Goal: Transaction & Acquisition: Book appointment/travel/reservation

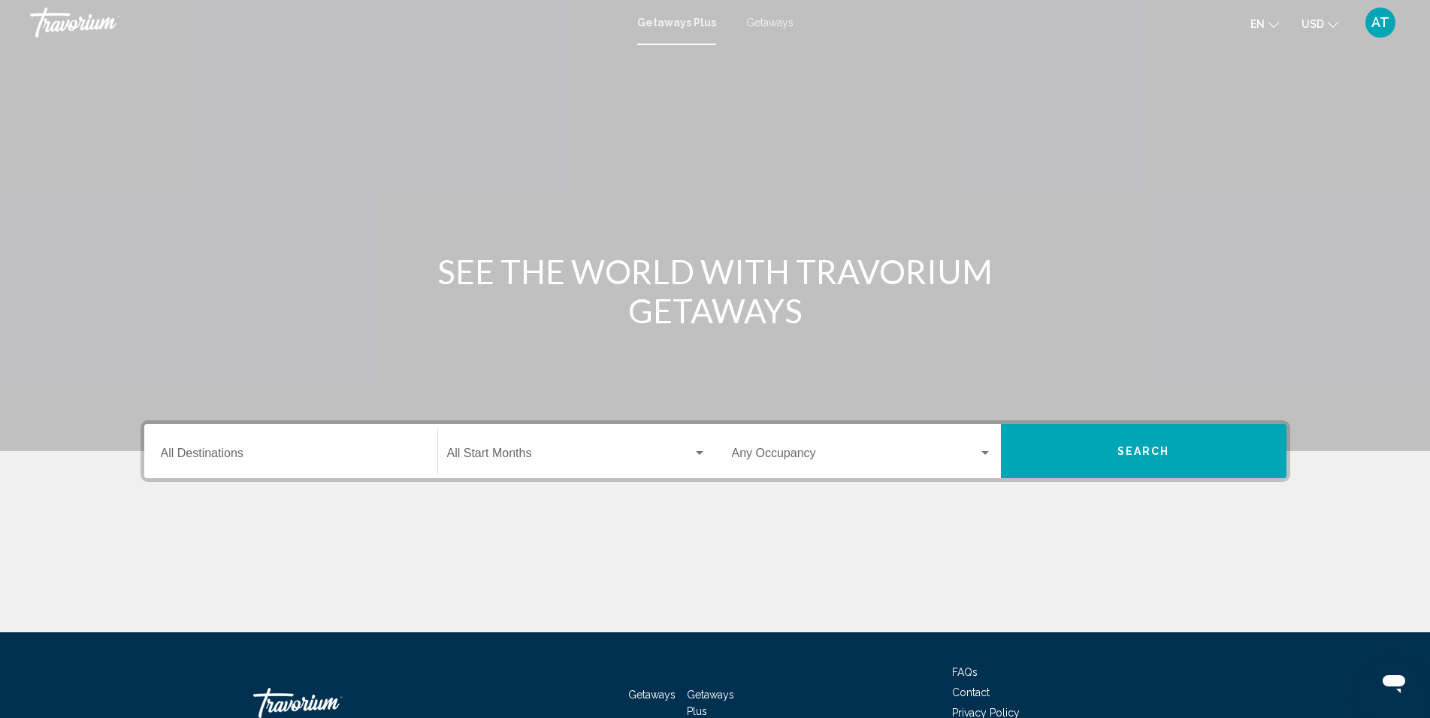
click at [370, 461] on input "Destination All Destinations" at bounding box center [291, 456] width 260 height 14
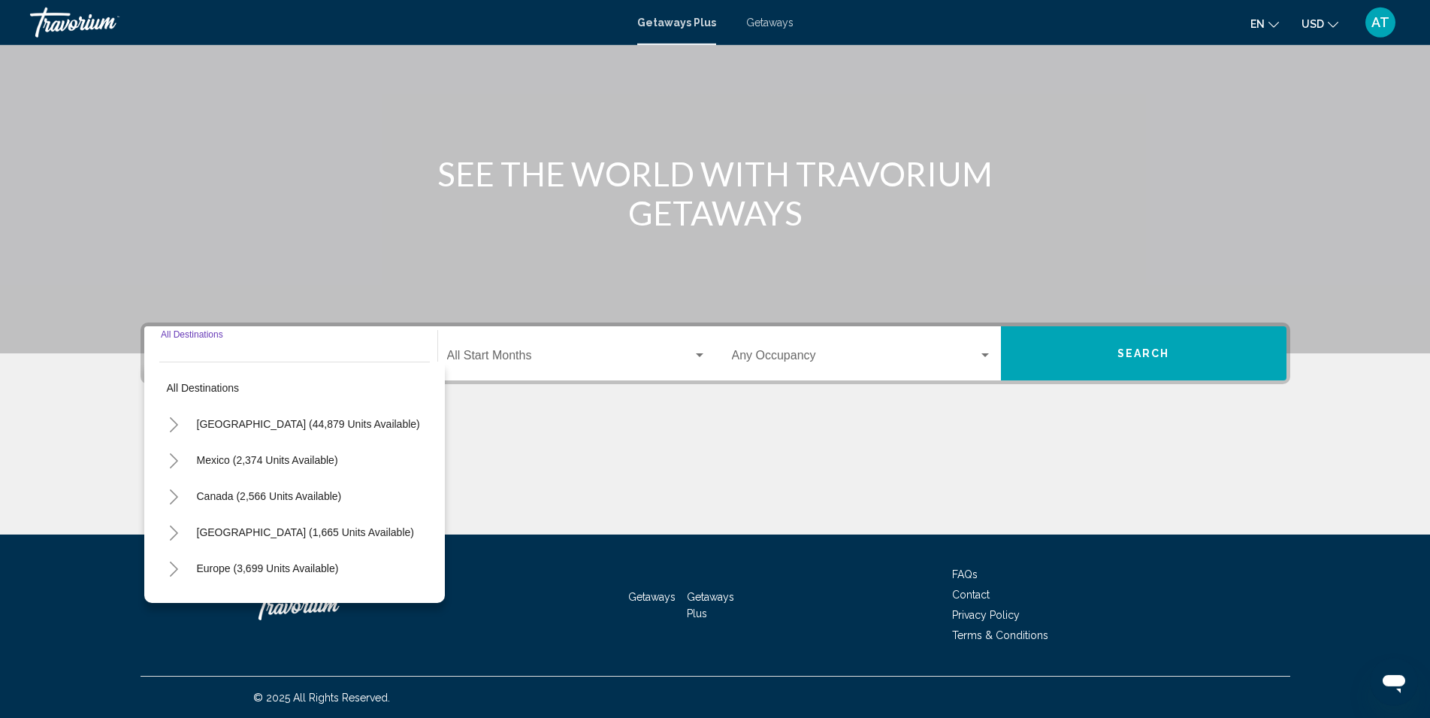
scroll to position [98, 0]
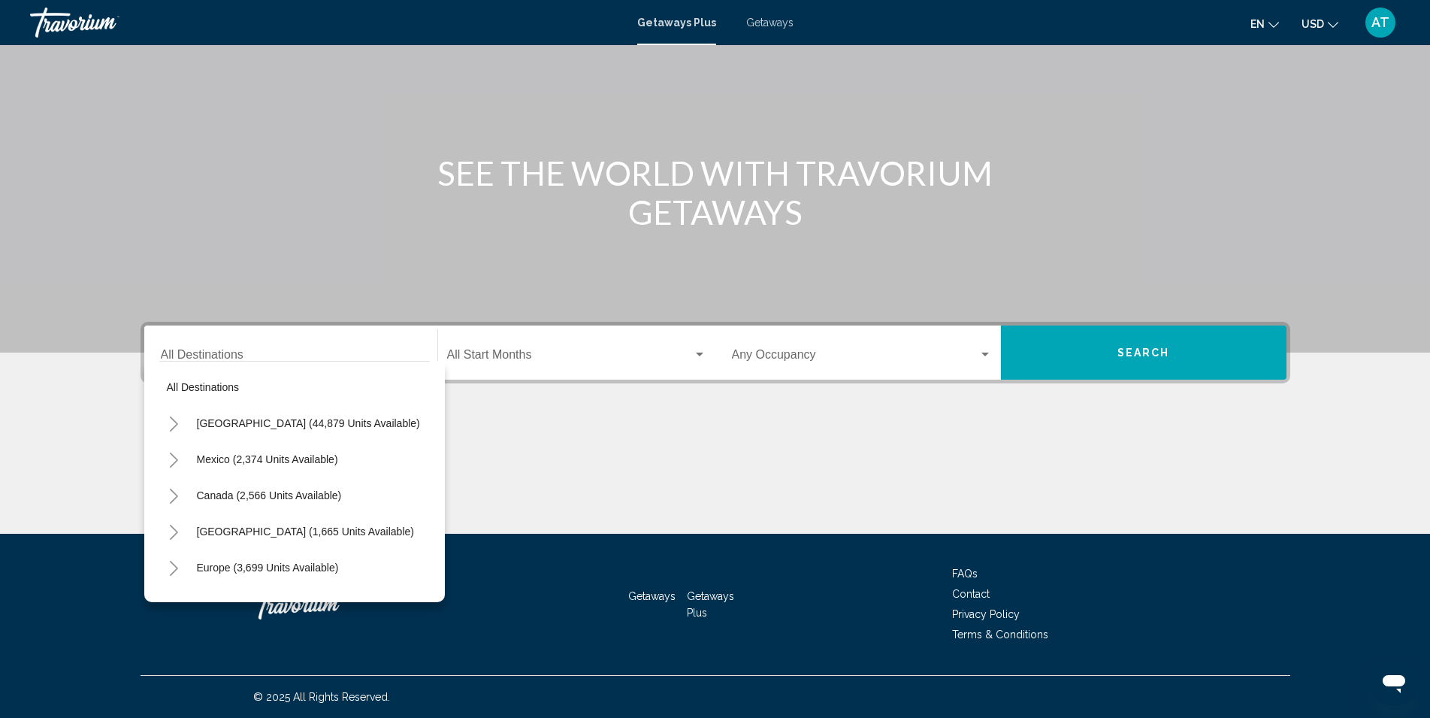
drag, startPoint x: 434, startPoint y: 397, endPoint x: 436, endPoint y: 469, distance: 72.2
click at [436, 469] on div "All destinations [GEOGRAPHIC_DATA] (44,879 units available) [GEOGRAPHIC_DATA] (…" at bounding box center [294, 481] width 301 height 241
click at [533, 370] on div "Start Month All Start Months" at bounding box center [576, 352] width 259 height 47
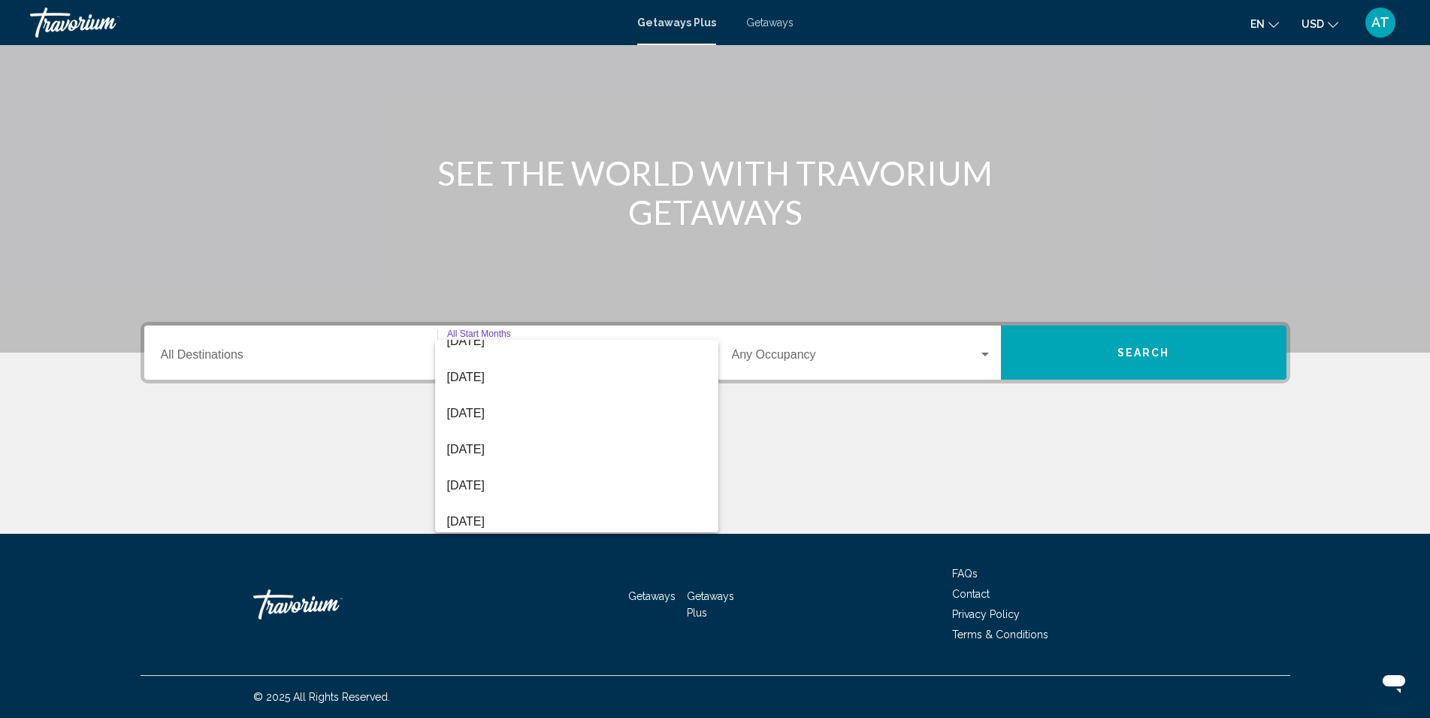
scroll to position [0, 0]
click at [972, 358] on div at bounding box center [715, 359] width 1430 height 718
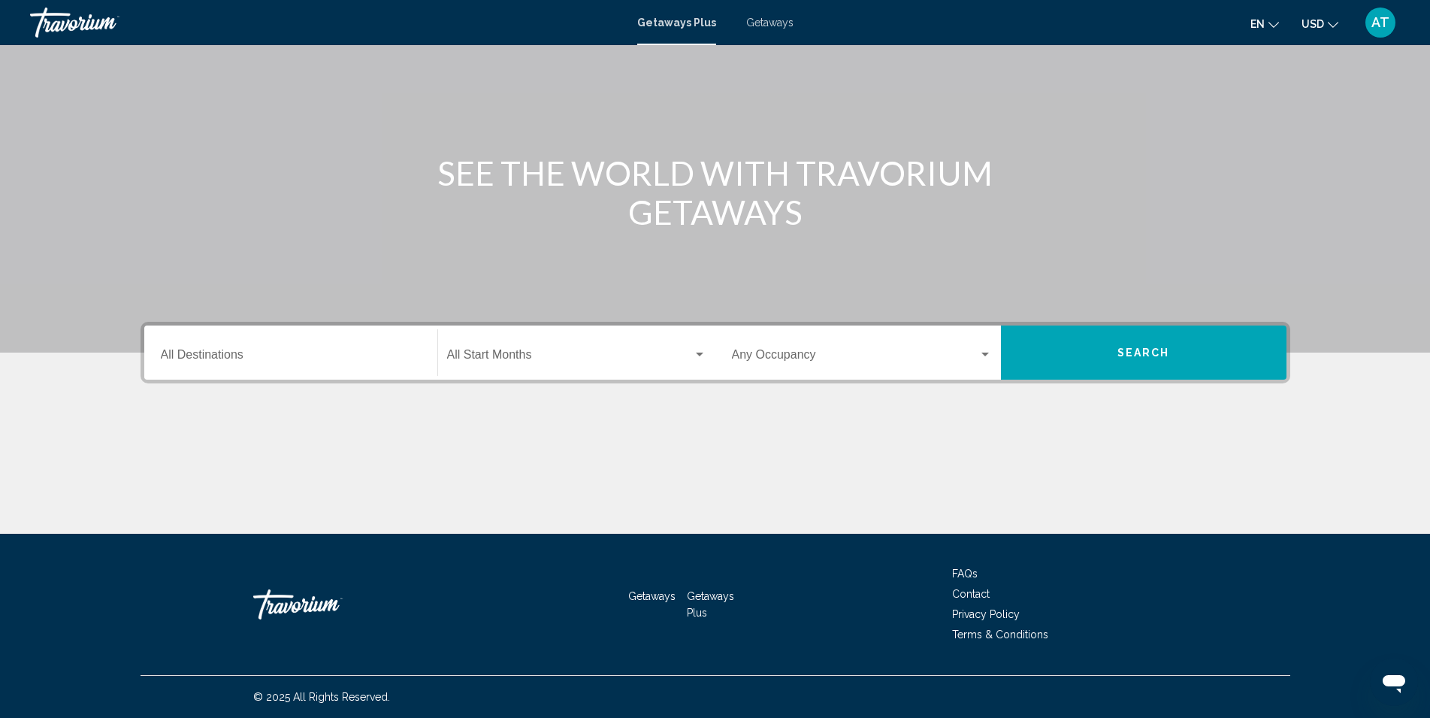
click at [984, 358] on div "Search widget" at bounding box center [985, 355] width 14 height 12
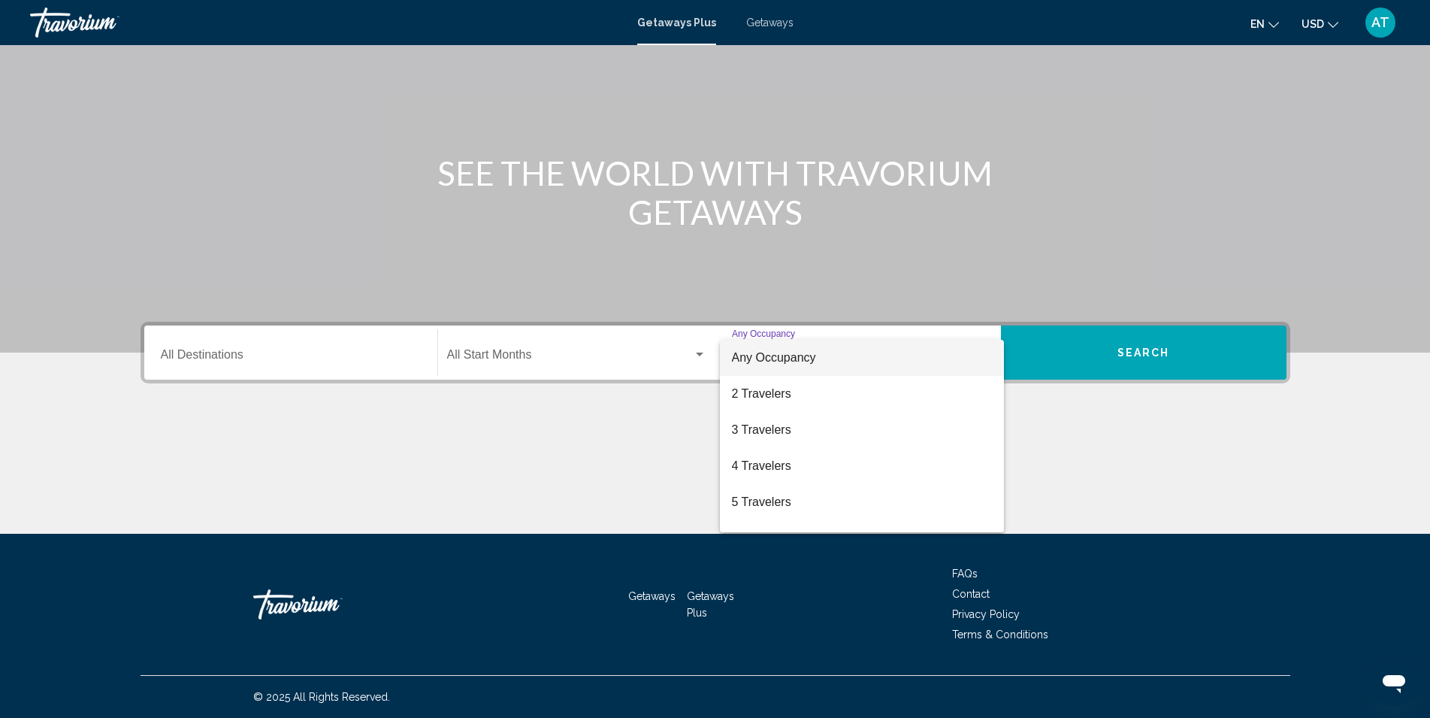
click at [984, 358] on mat-option "Any Occupancy" at bounding box center [862, 358] width 284 height 36
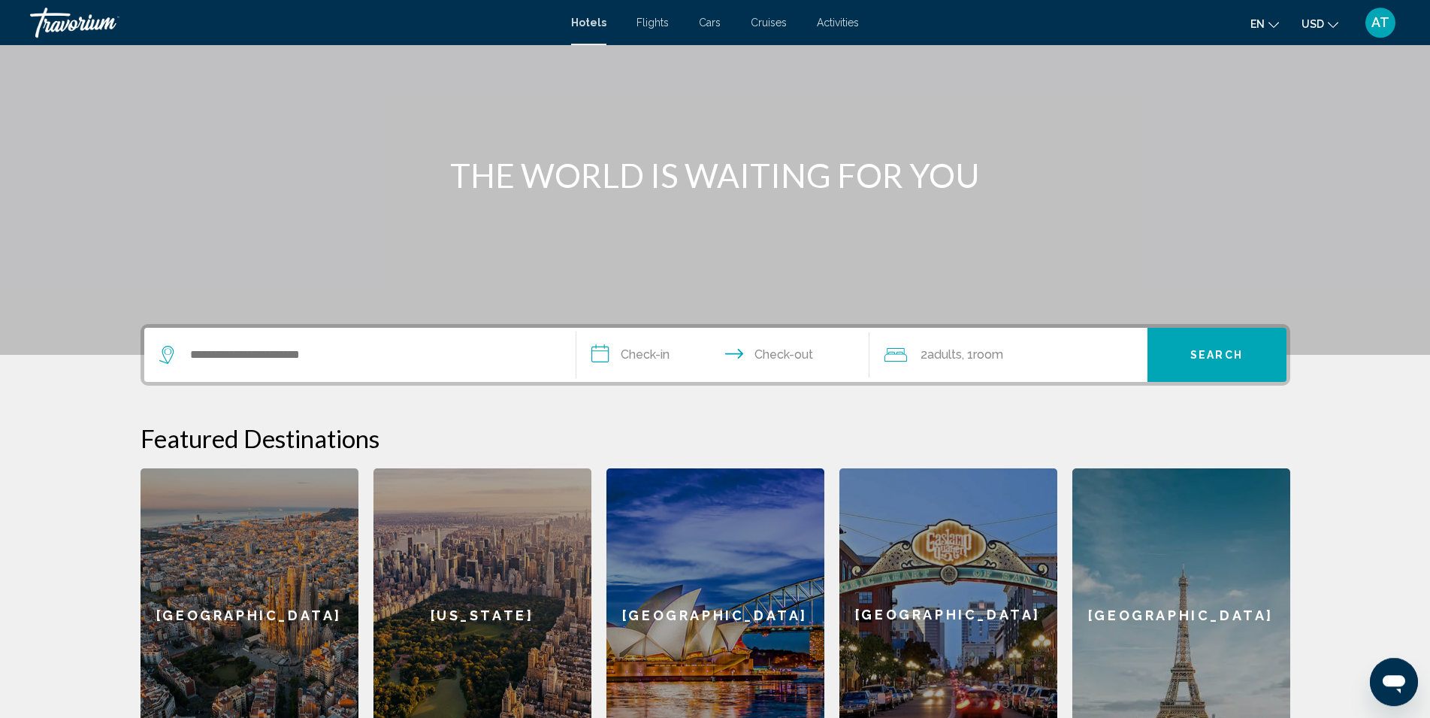
scroll to position [361, 0]
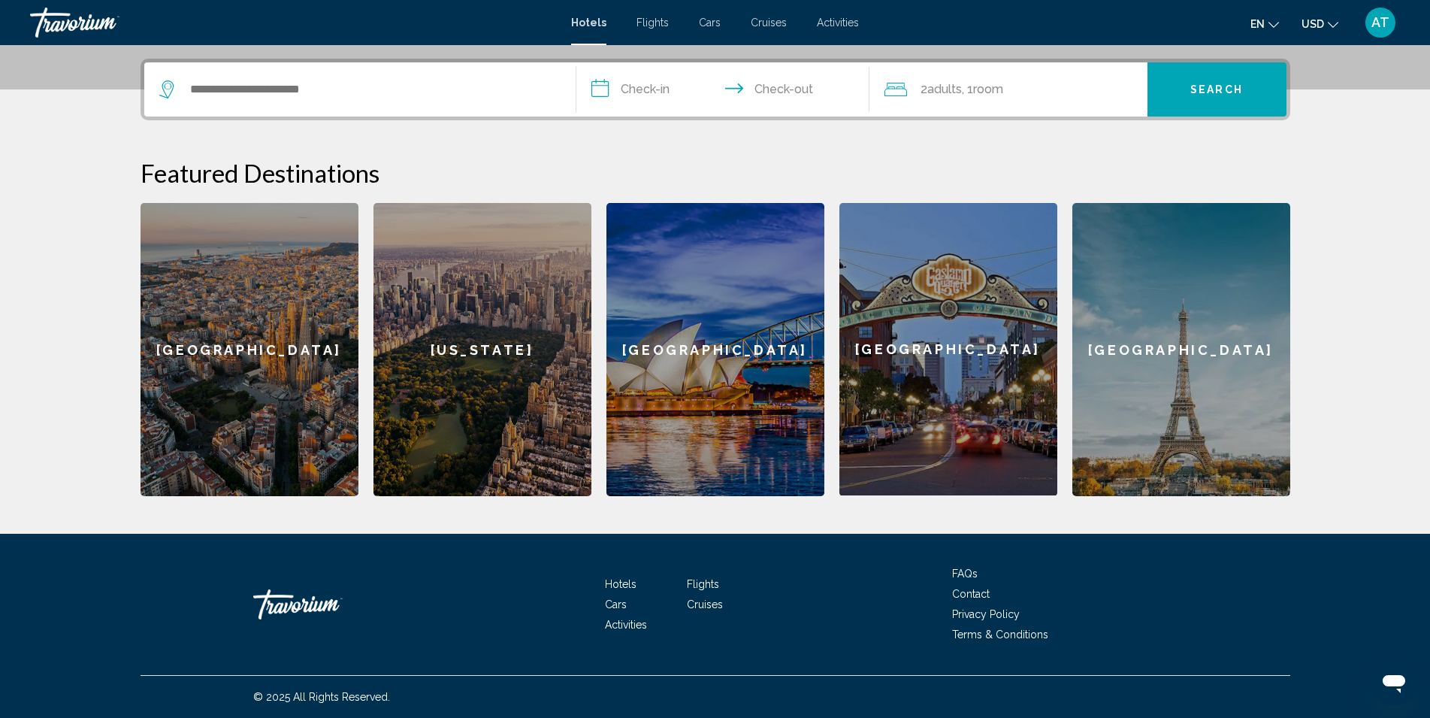
click at [694, 581] on span "Flights" at bounding box center [703, 584] width 32 height 12
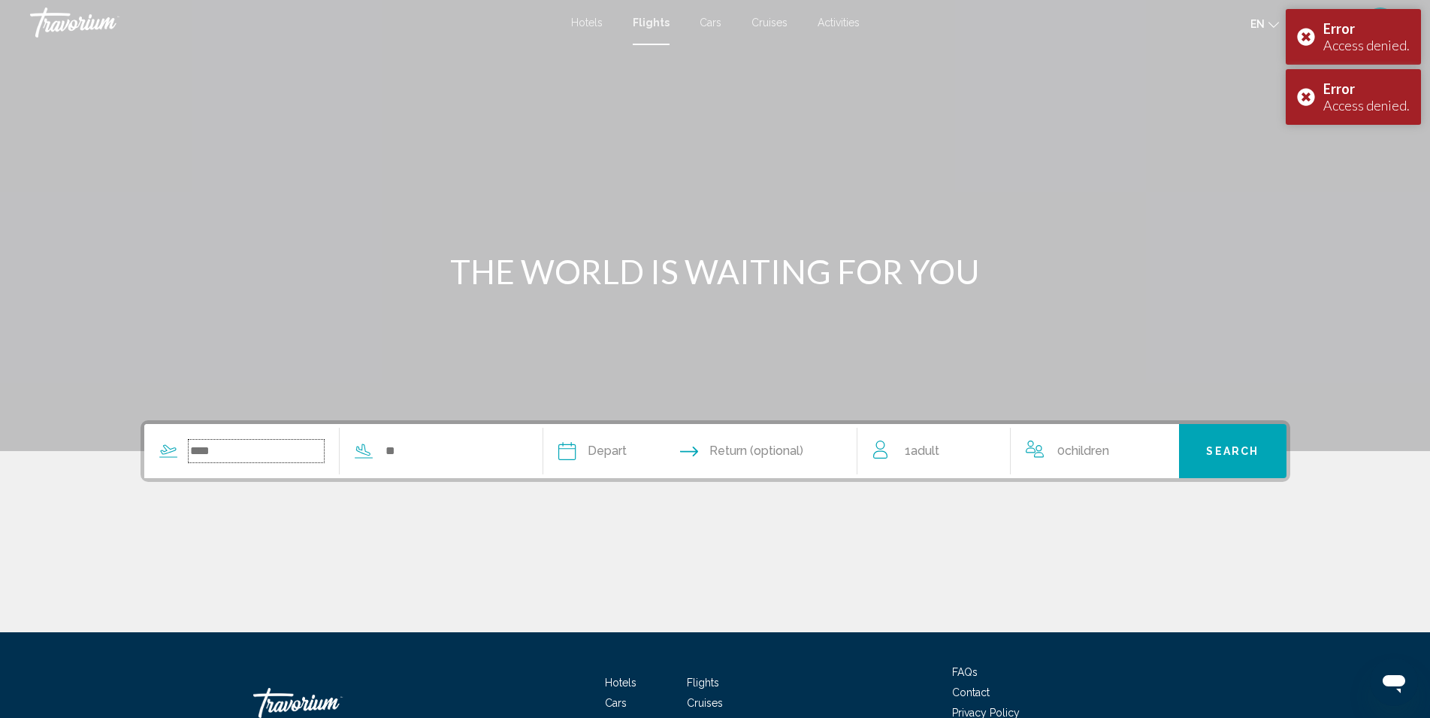
click at [256, 456] on input "Search widget" at bounding box center [257, 451] width 136 height 23
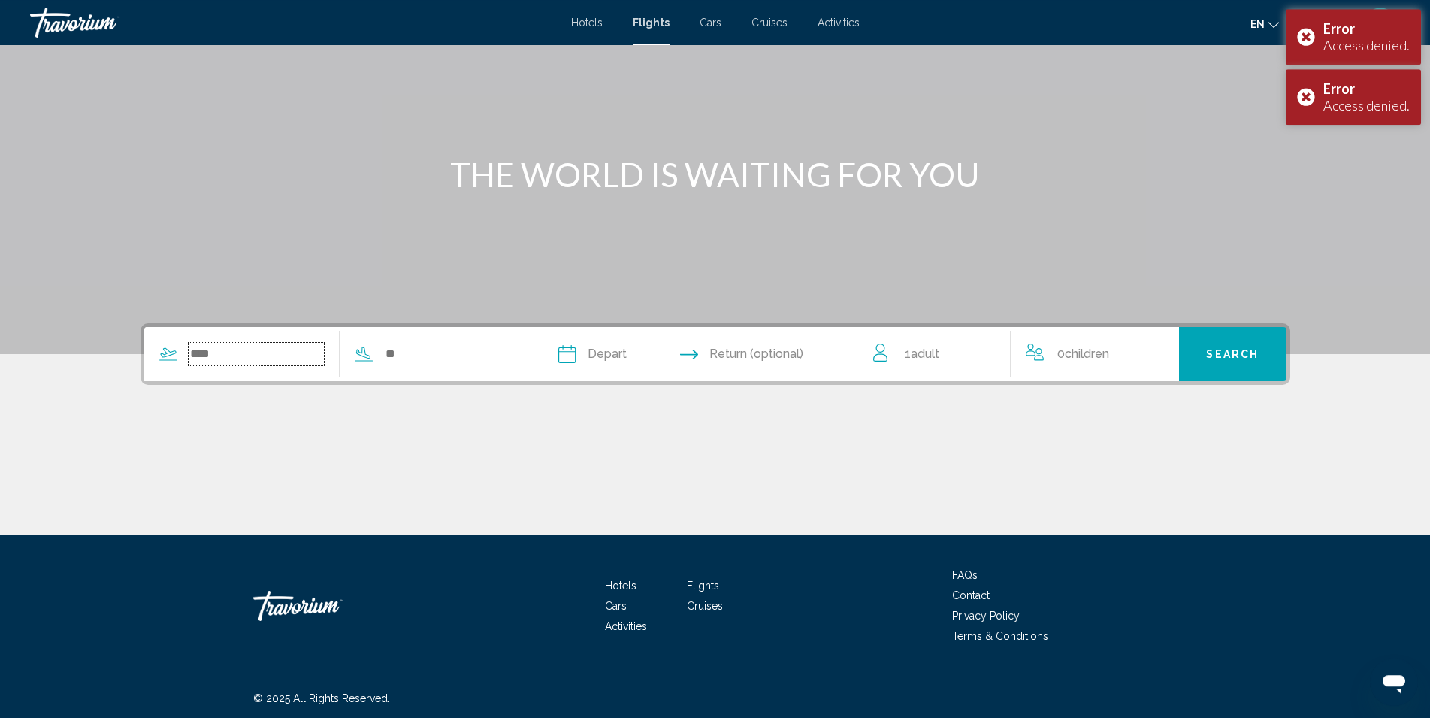
scroll to position [98, 0]
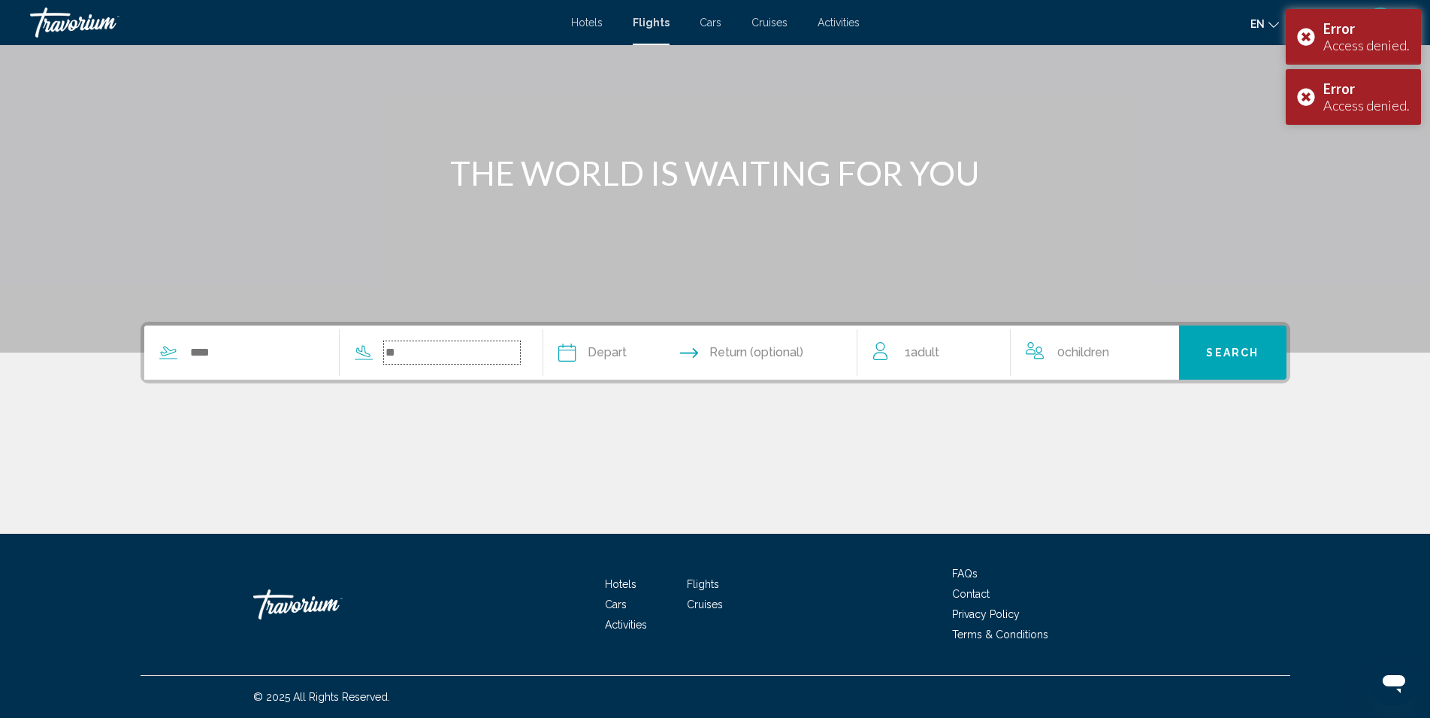
click at [501, 347] on input "Search widget" at bounding box center [452, 352] width 136 height 23
paste input "***"
type input "***"
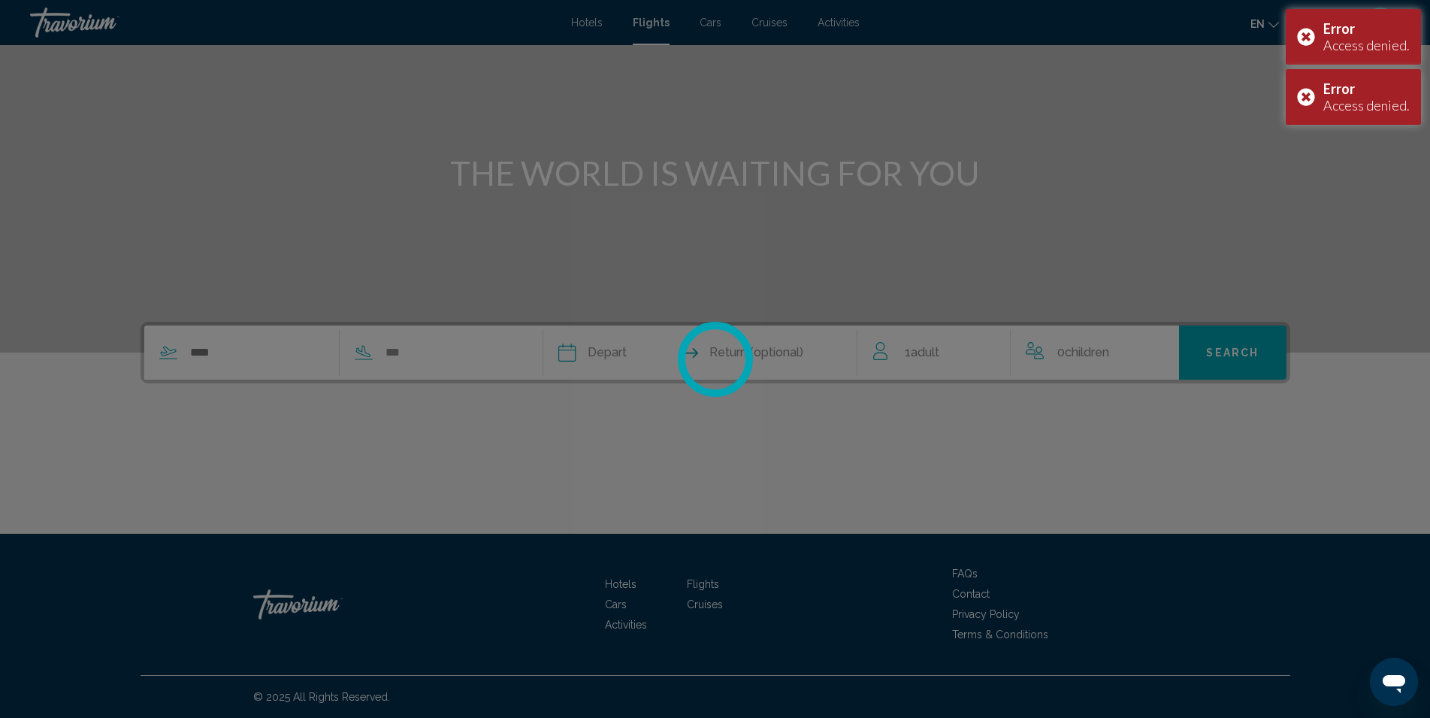
click at [267, 352] on div at bounding box center [715, 359] width 1430 height 718
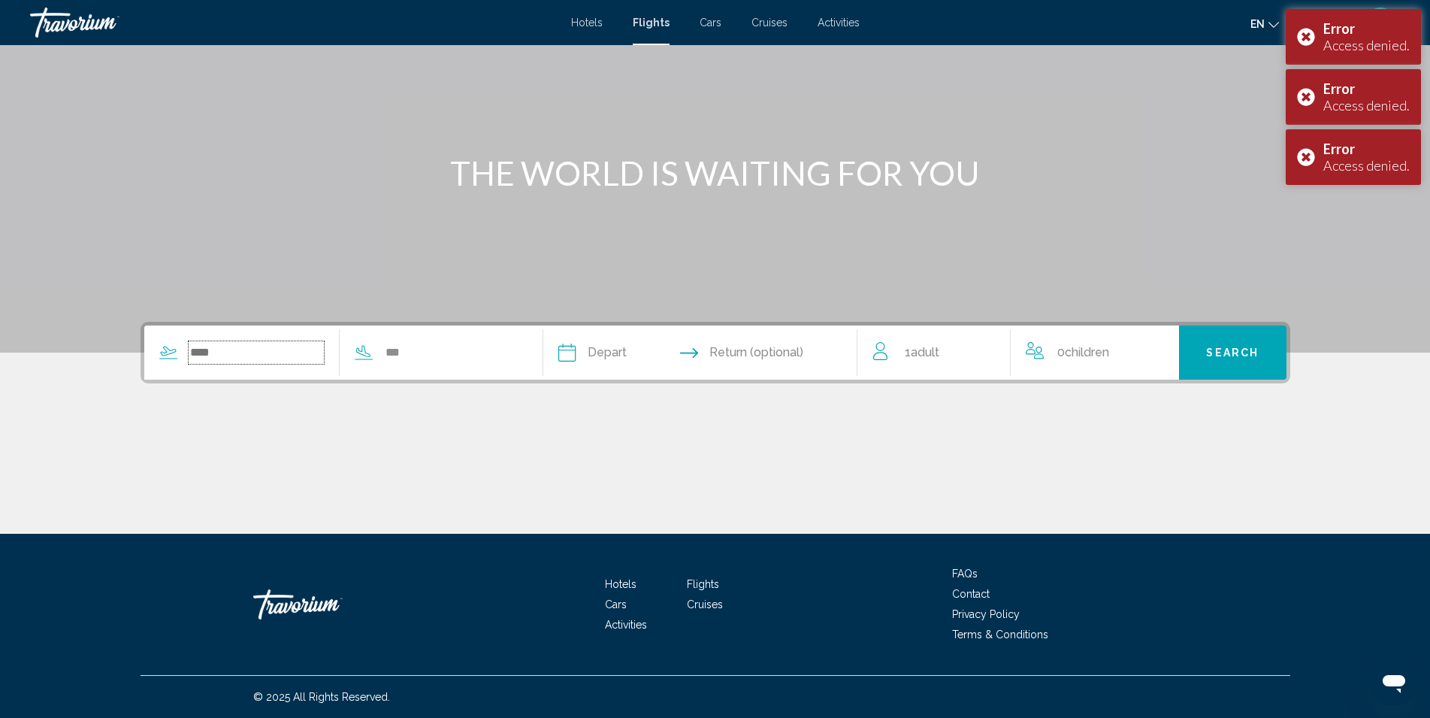
click at [250, 361] on input "Search widget" at bounding box center [257, 352] width 136 height 23
type input "***"
click at [676, 350] on input "Depart date" at bounding box center [633, 354] width 156 height 59
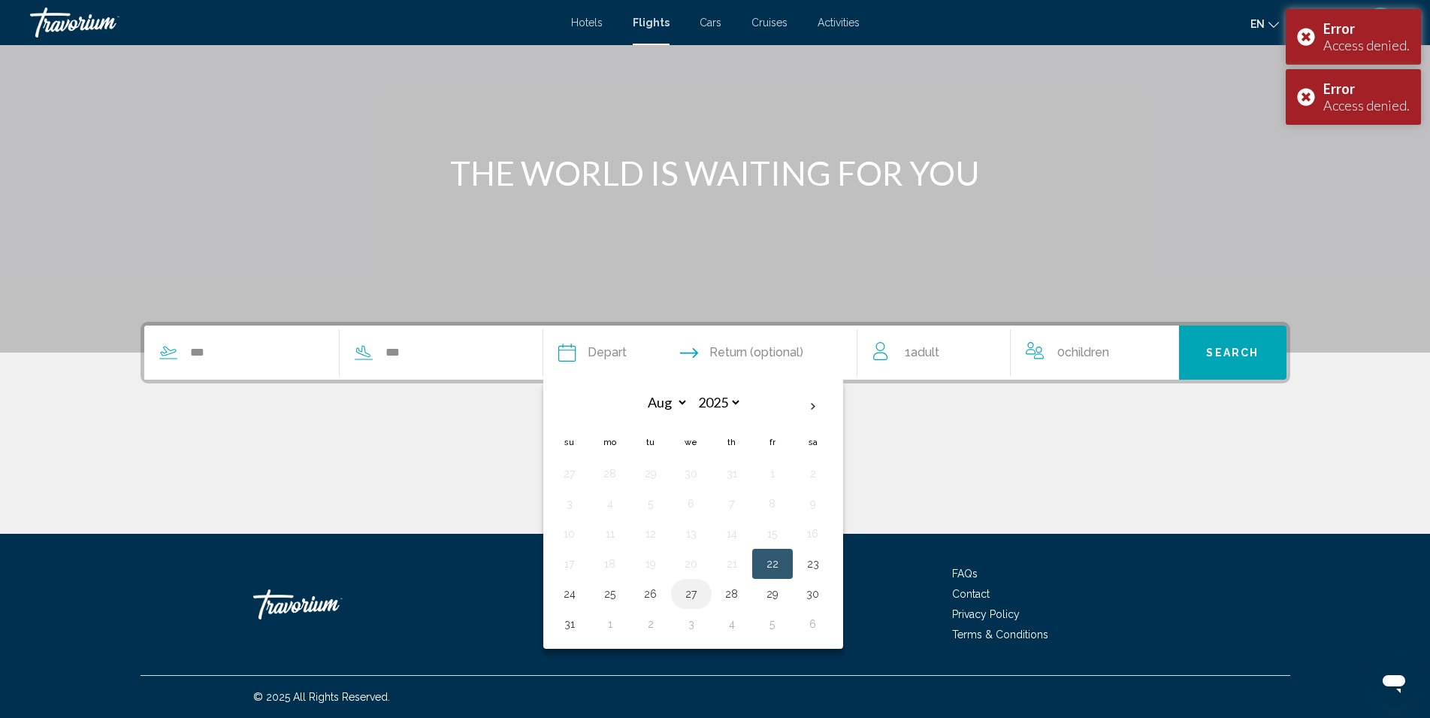
click at [703, 592] on button "27" at bounding box center [691, 593] width 24 height 21
type input "**********"
select select "*"
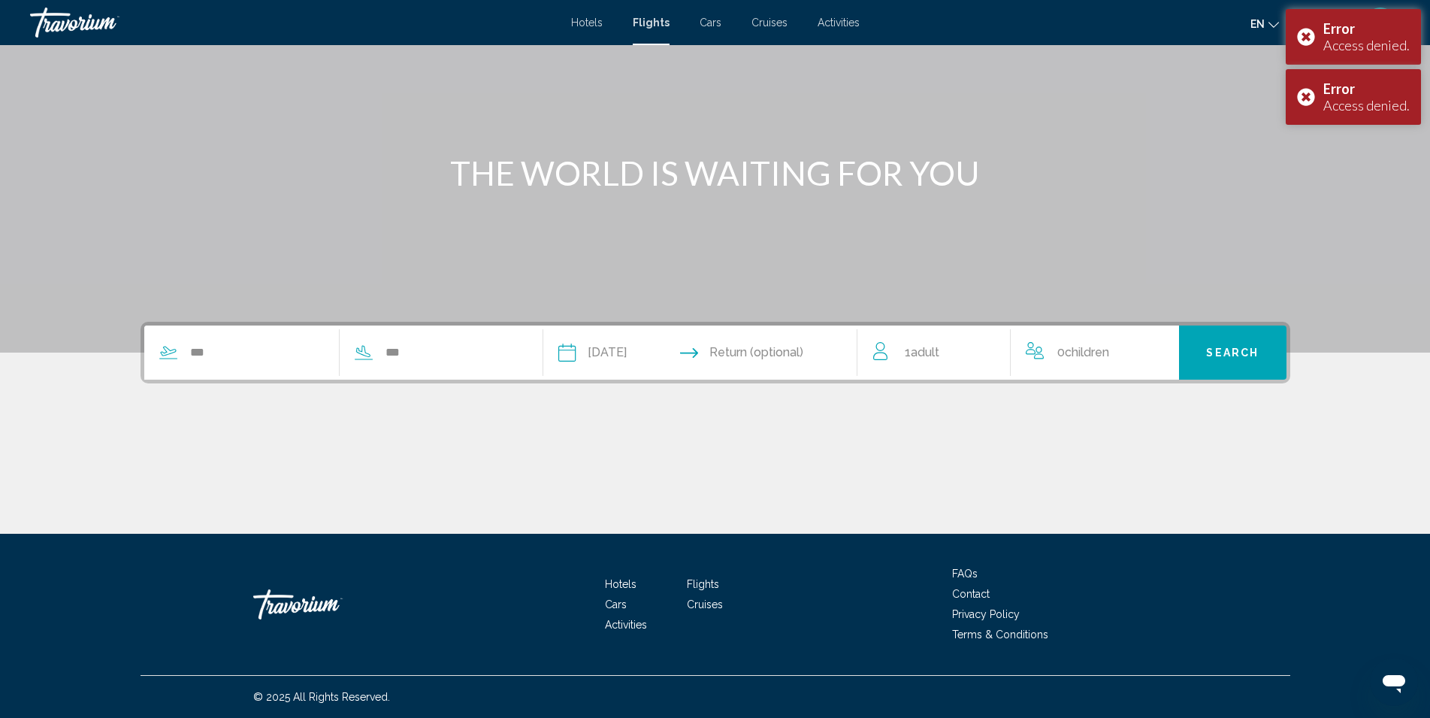
click at [825, 353] on input "Return date" at bounding box center [786, 354] width 156 height 59
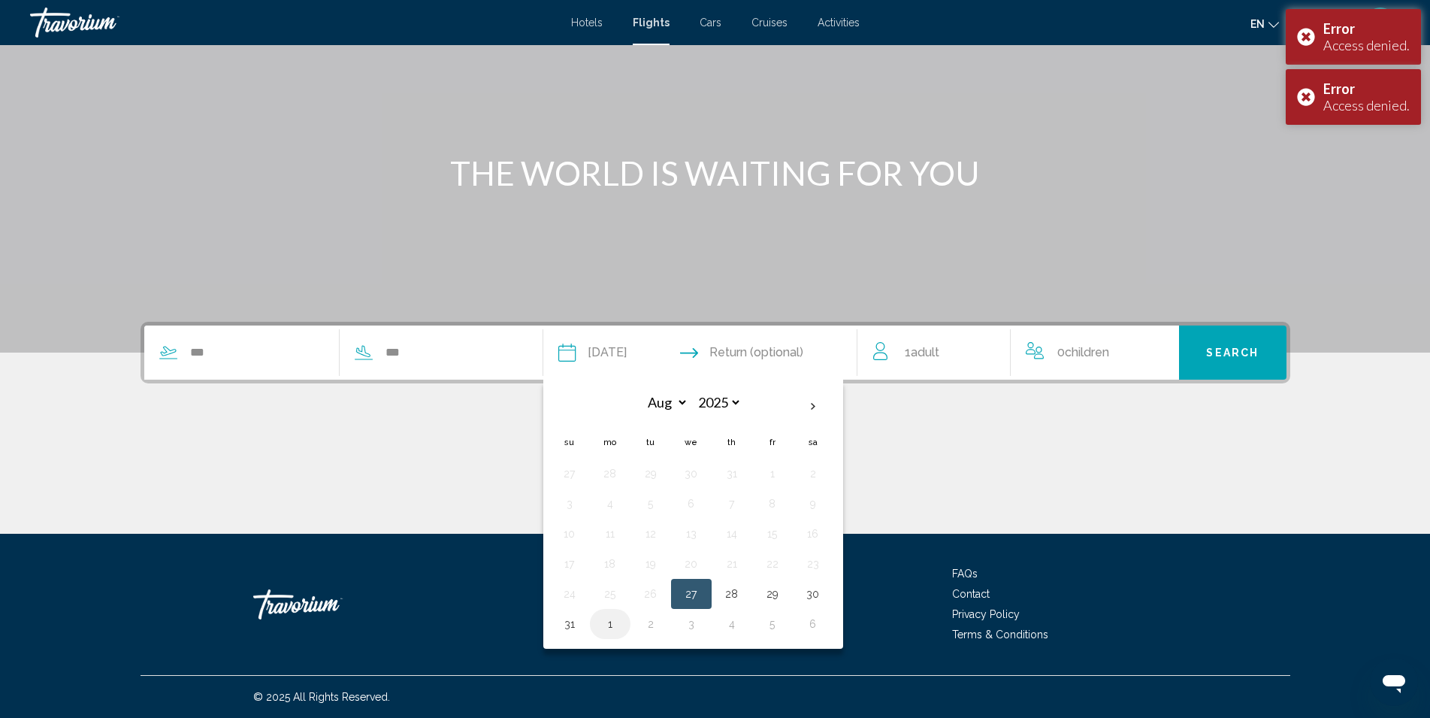
click at [622, 624] on button "1" at bounding box center [610, 623] width 24 height 21
type input "**********"
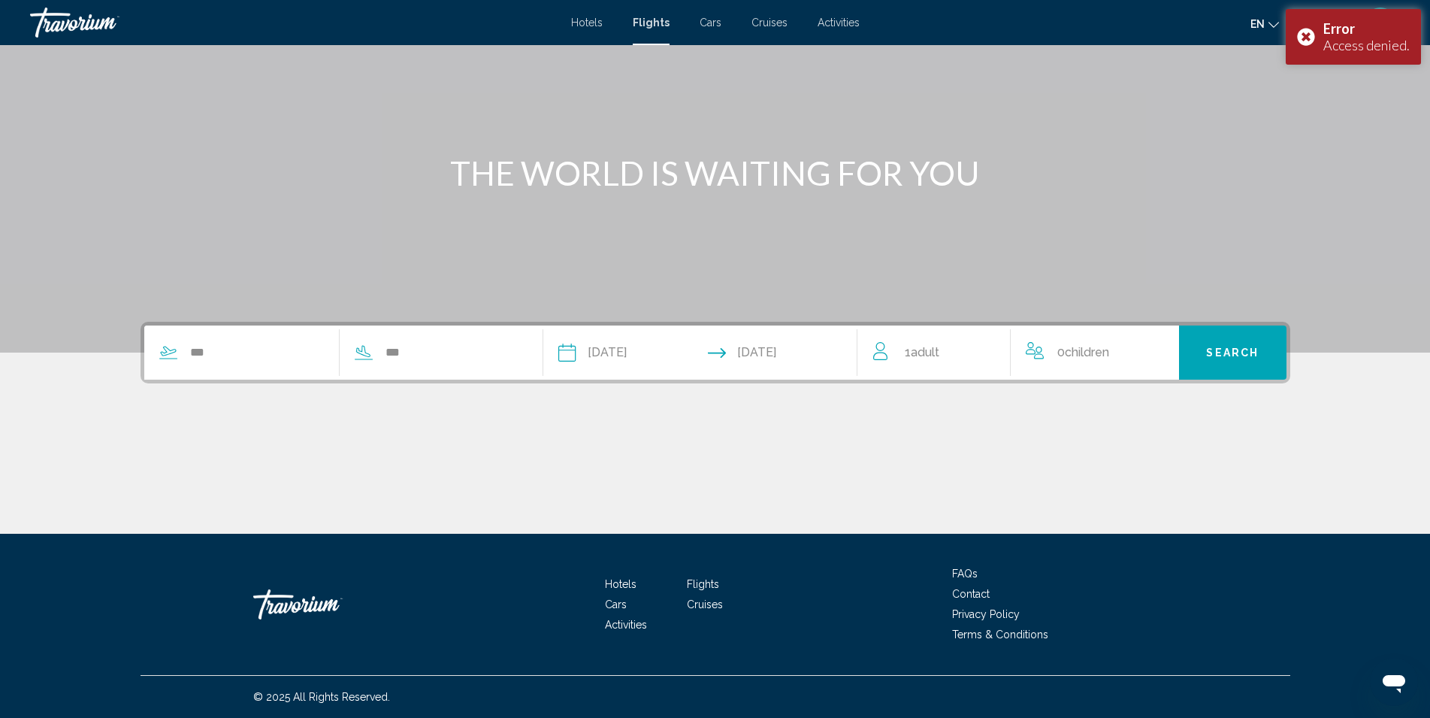
click at [921, 356] on span "Adult" at bounding box center [925, 352] width 29 height 14
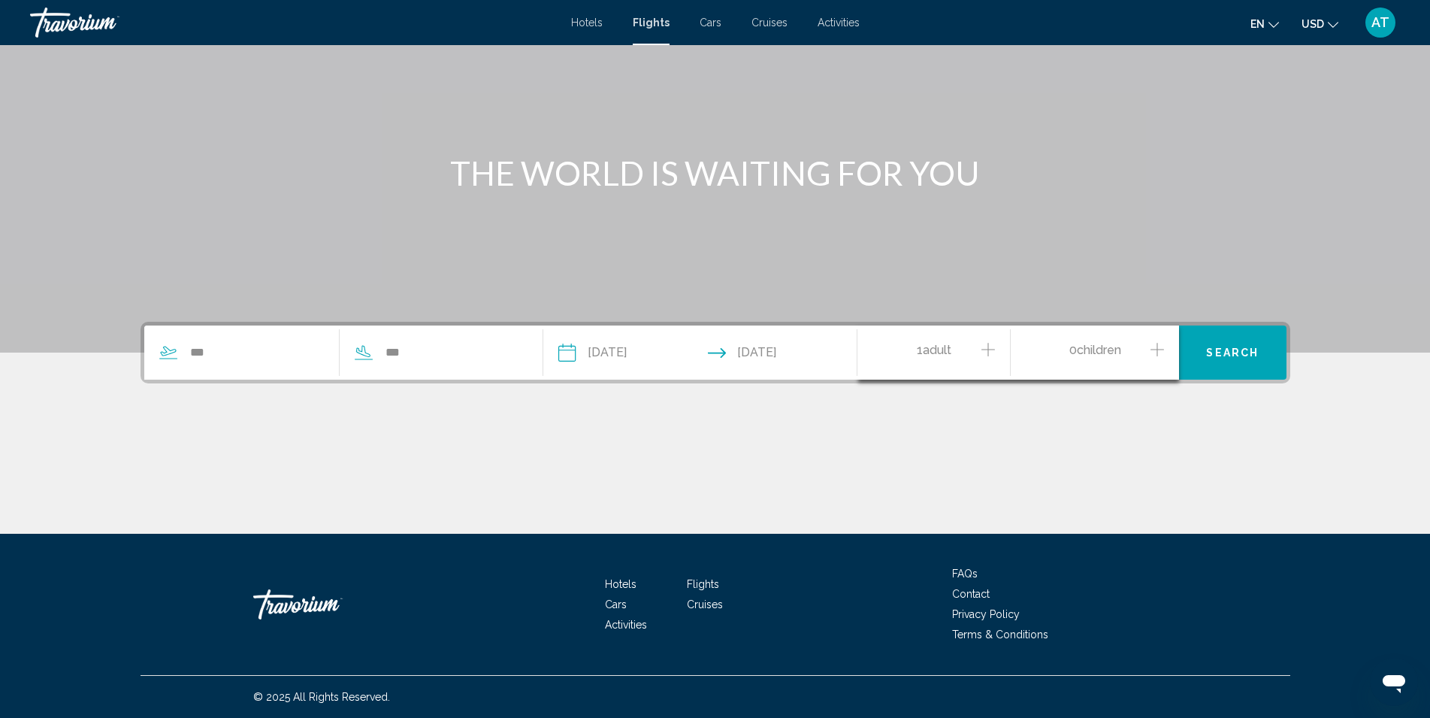
click at [1157, 343] on icon "Increment children" at bounding box center [1158, 350] width 14 height 14
click at [1129, 429] on div "Age" at bounding box center [1095, 411] width 120 height 47
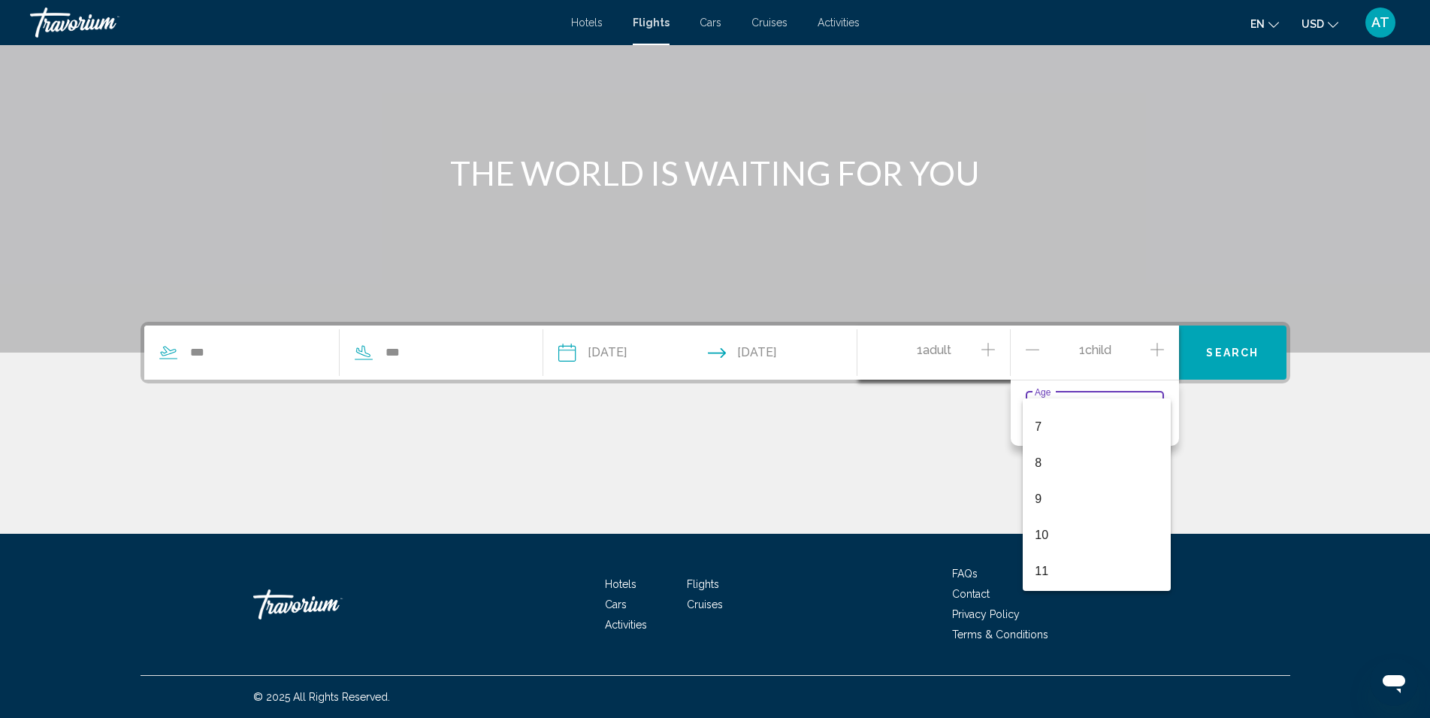
scroll to position [292, 0]
click at [1084, 565] on span "12" at bounding box center [1097, 558] width 124 height 36
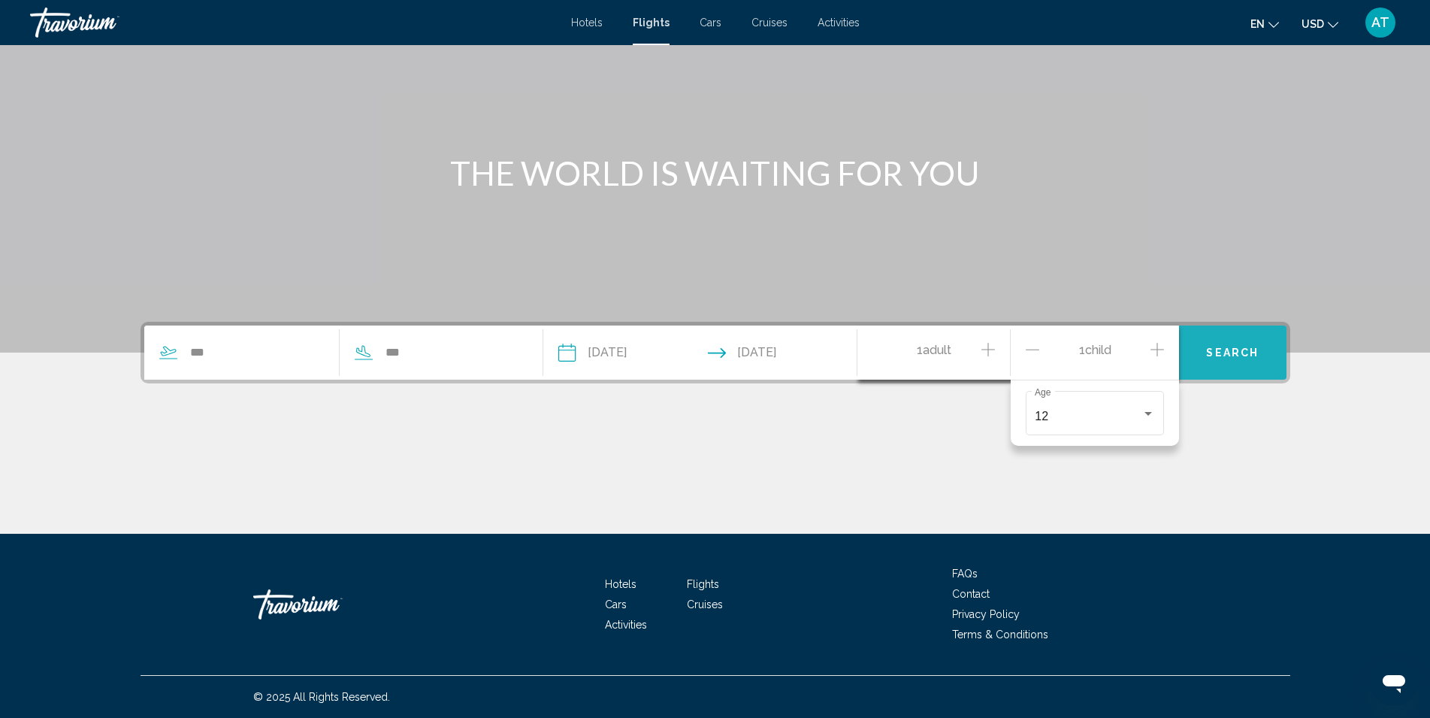
click at [1234, 356] on span "Search" at bounding box center [1232, 353] width 53 height 12
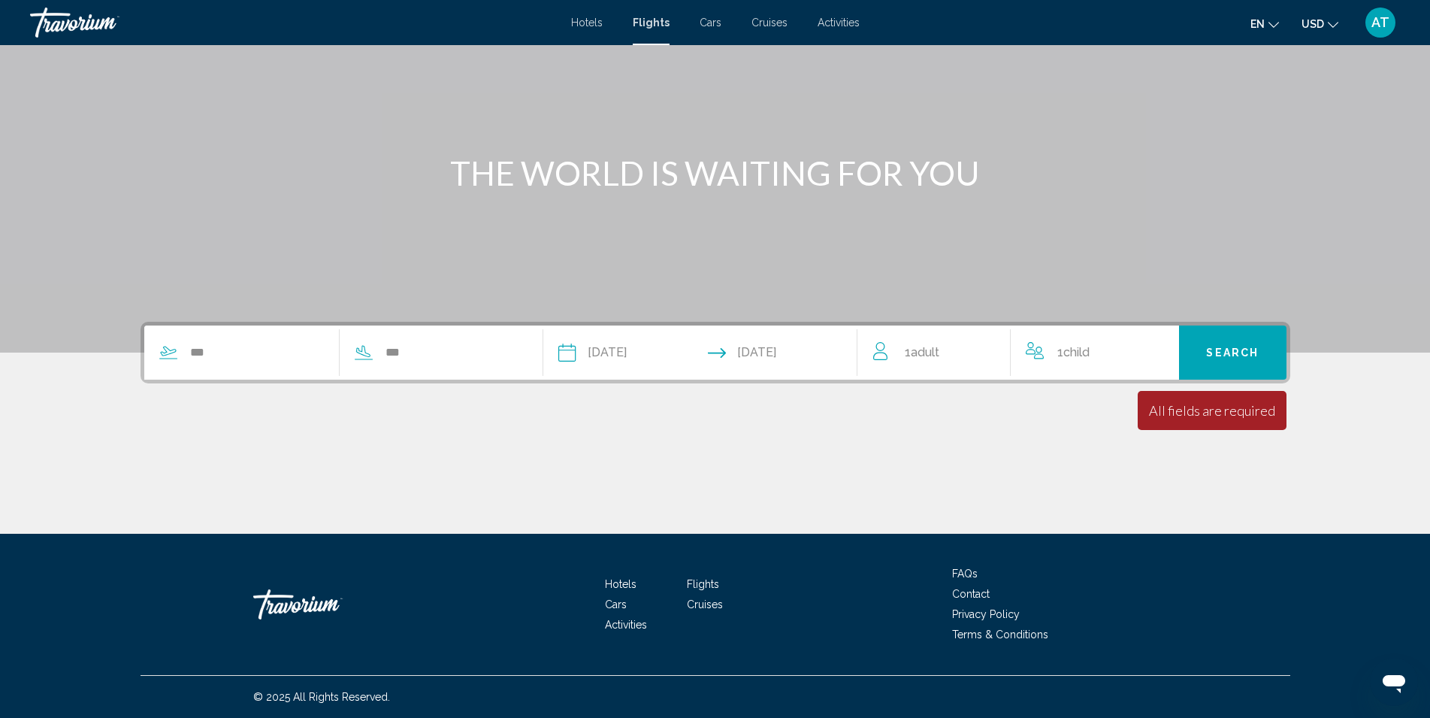
click at [1256, 351] on span "Search" at bounding box center [1232, 353] width 53 height 12
click at [663, 357] on input "**********" at bounding box center [633, 354] width 156 height 59
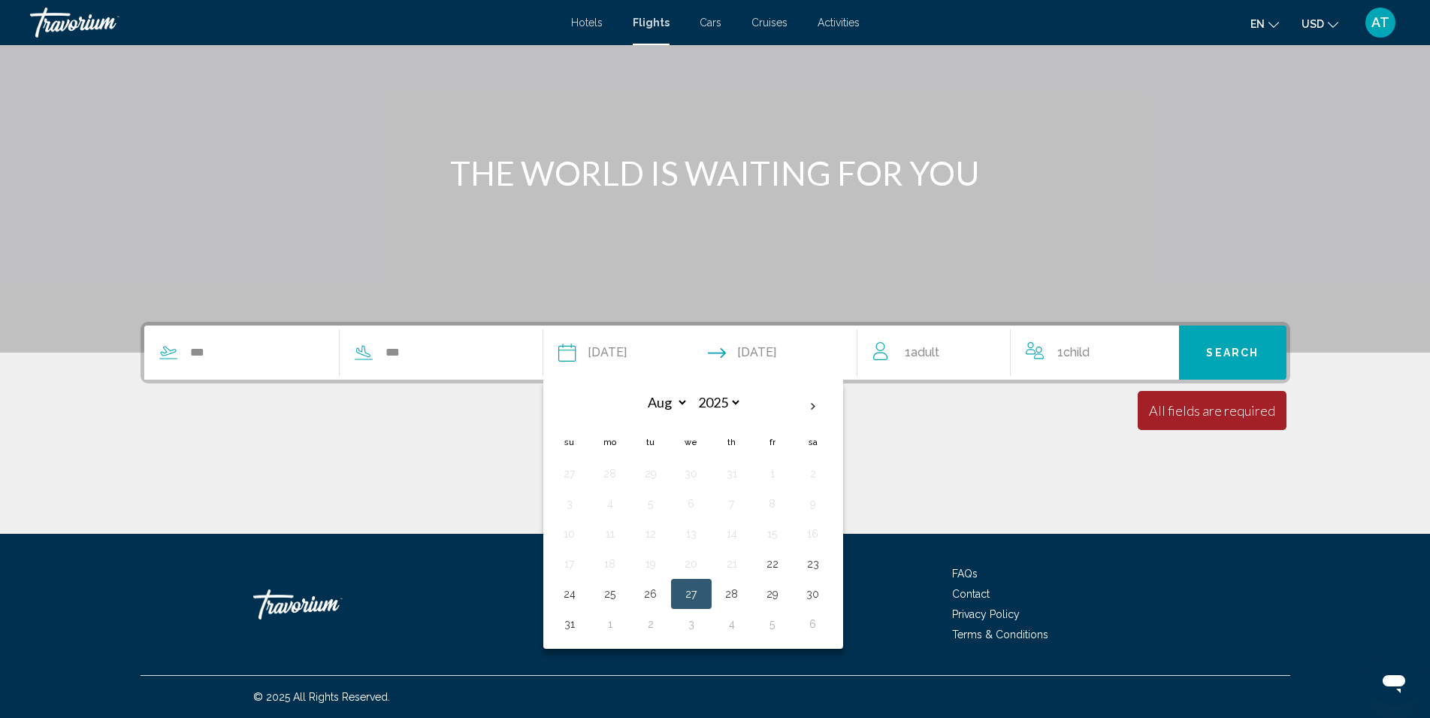
click at [663, 357] on input "**********" at bounding box center [633, 354] width 156 height 59
click at [1069, 354] on span "Child" at bounding box center [1076, 352] width 26 height 14
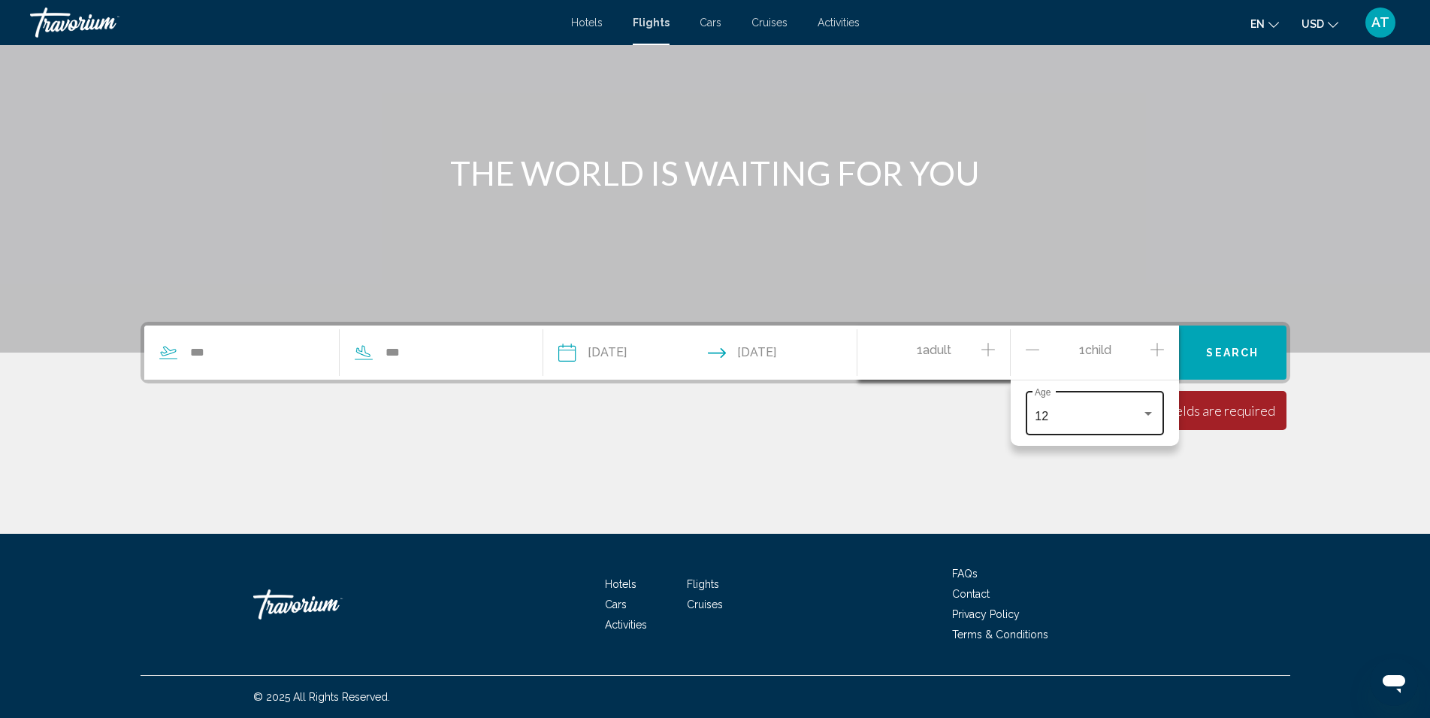
click at [1144, 431] on div "12 Age" at bounding box center [1095, 411] width 120 height 47
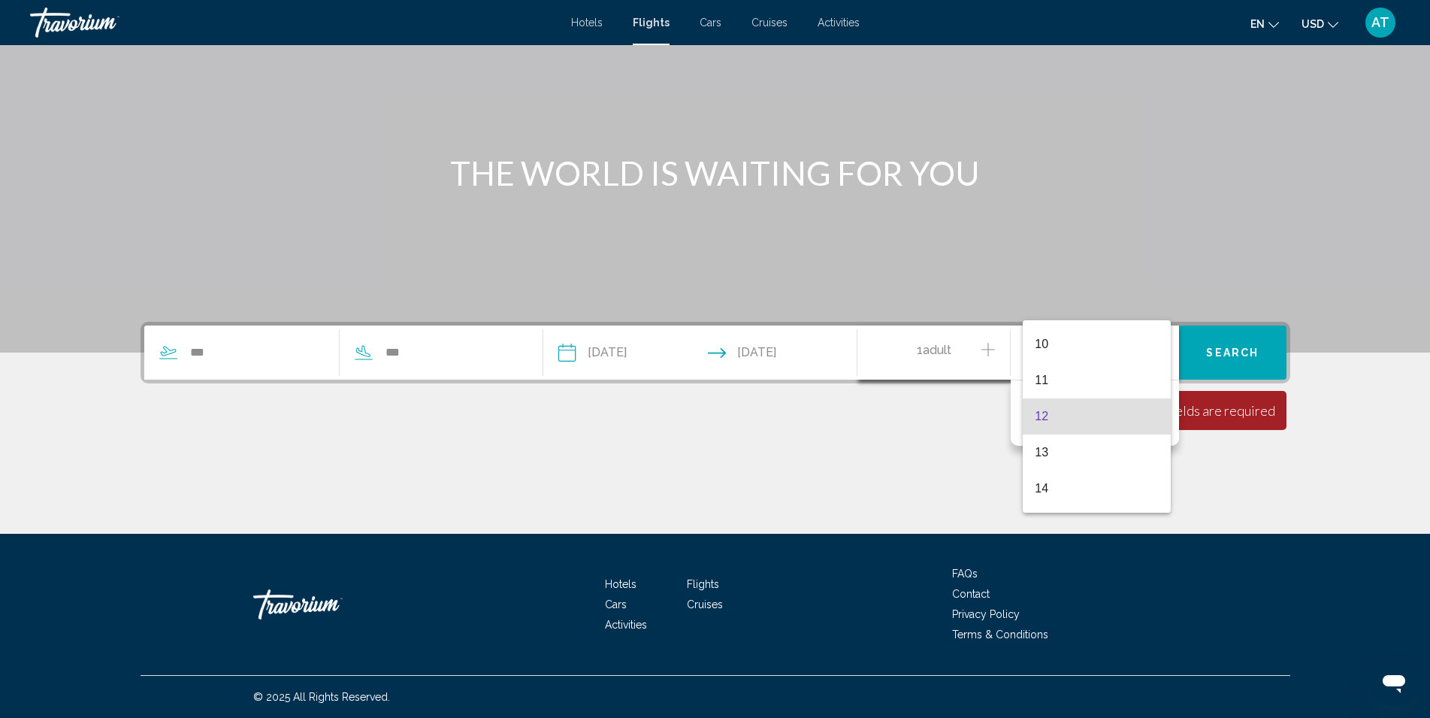
scroll to position [0, 0]
click at [869, 448] on div at bounding box center [715, 359] width 1430 height 718
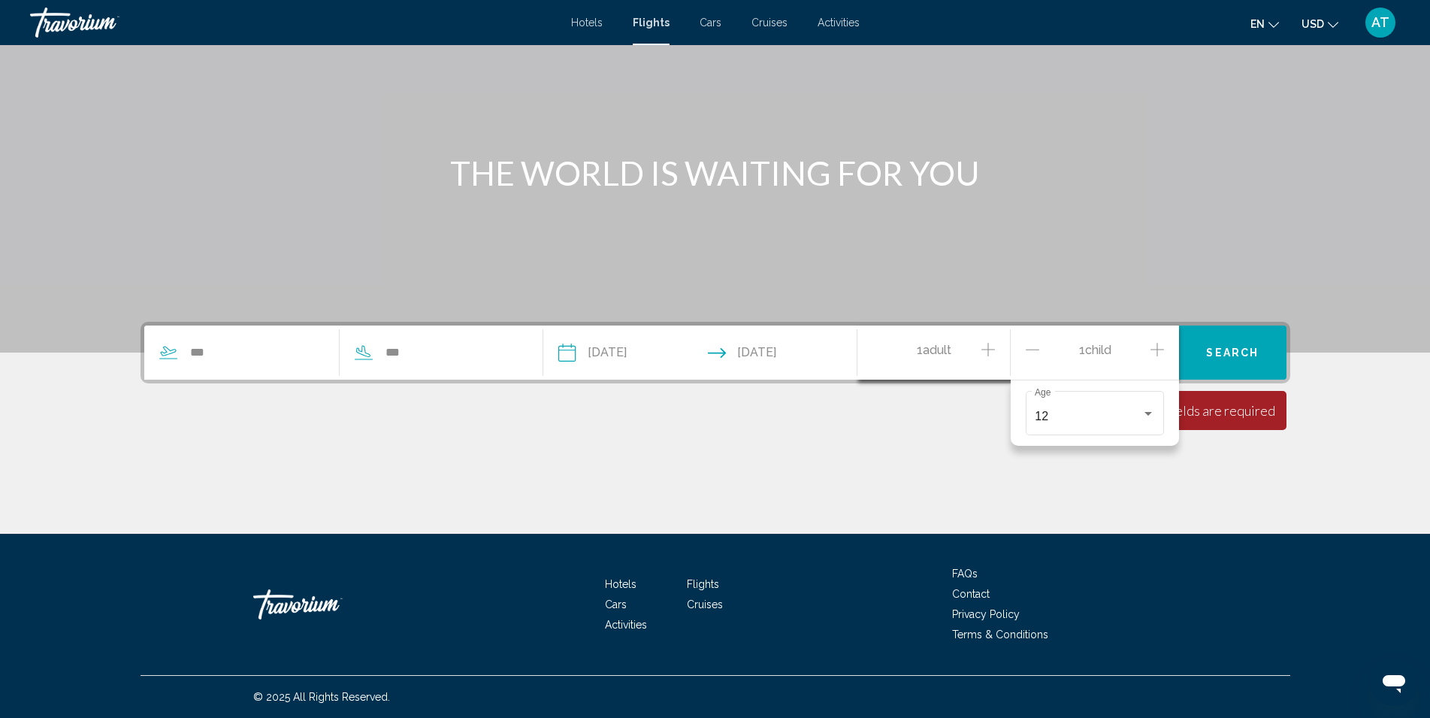
click at [1032, 349] on icon "Decrement children" at bounding box center [1033, 349] width 14 height 18
click at [982, 349] on icon "Increment adults" at bounding box center [988, 349] width 14 height 18
click at [1214, 344] on button "Search" at bounding box center [1232, 352] width 107 height 54
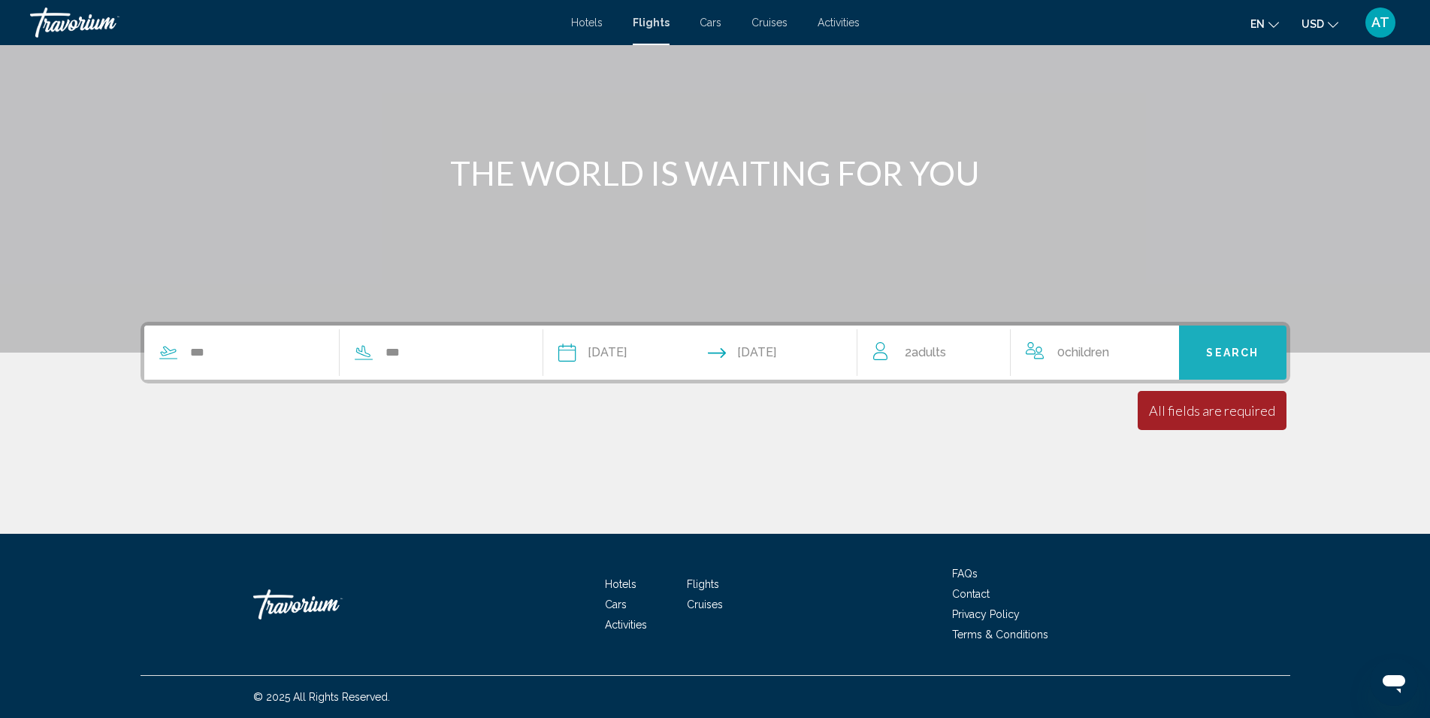
click at [1214, 344] on button "Search" at bounding box center [1232, 352] width 107 height 54
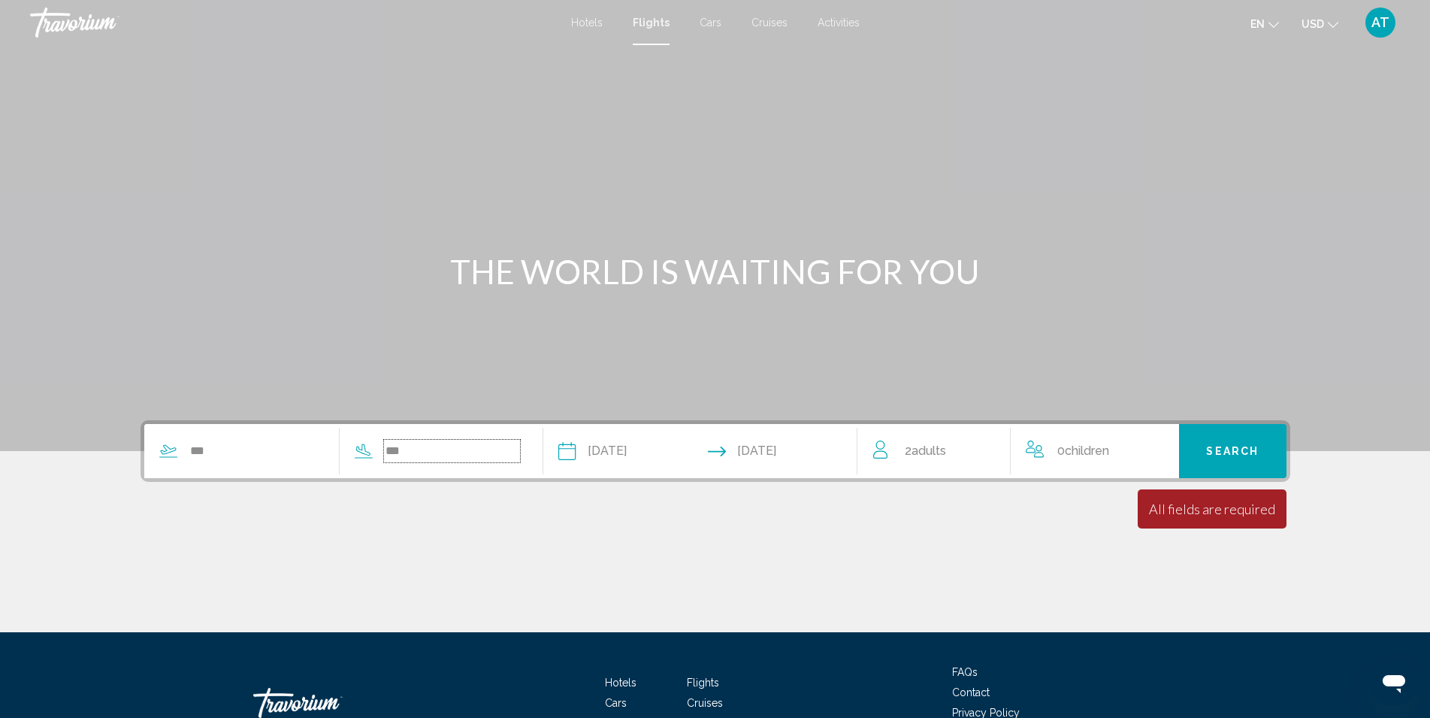
click at [450, 452] on input "***" at bounding box center [452, 451] width 136 height 23
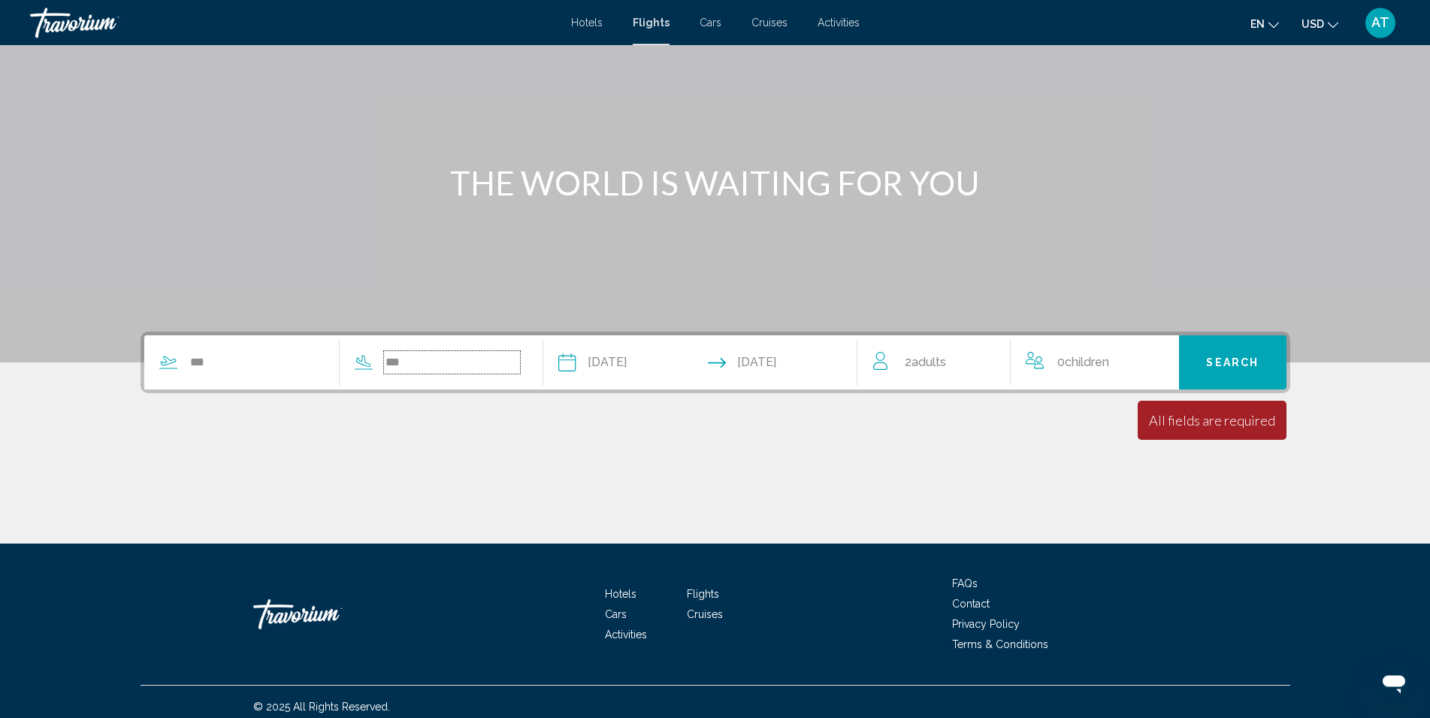
scroll to position [98, 0]
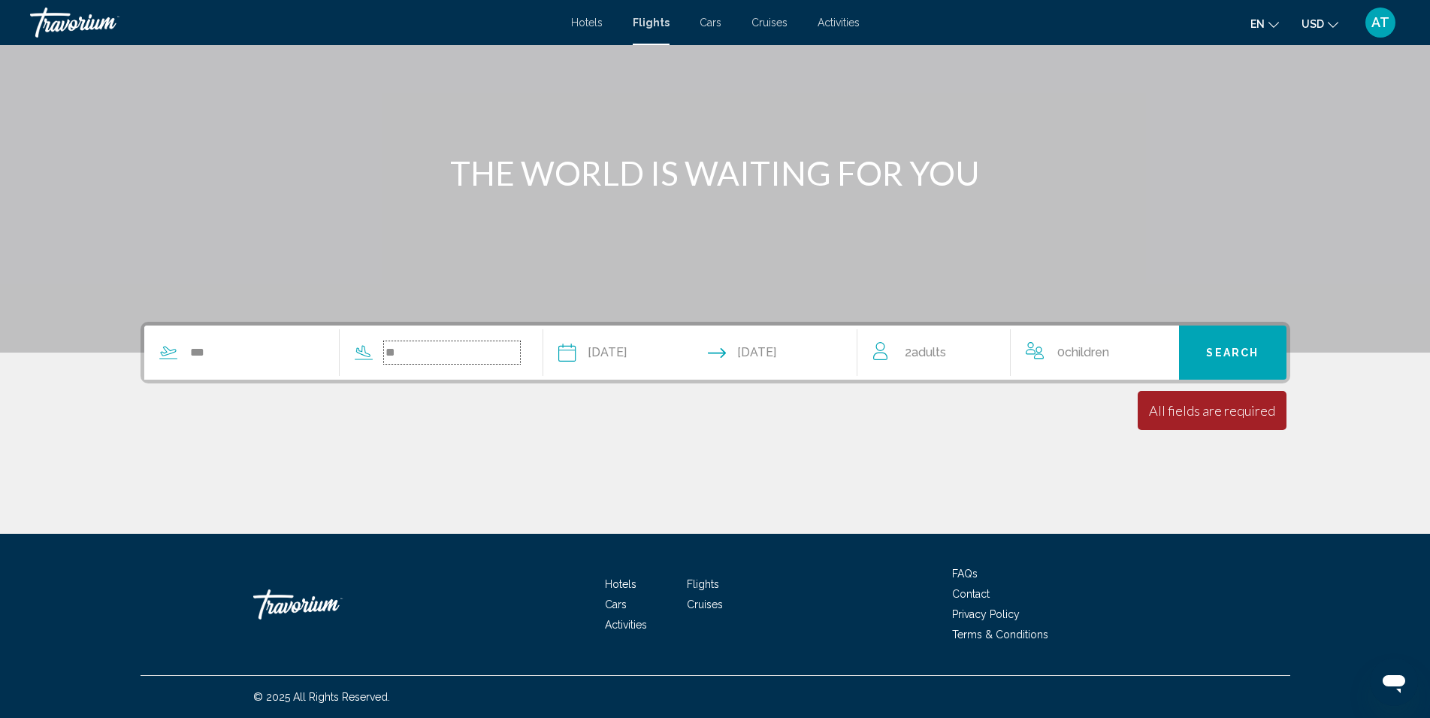
type input "*"
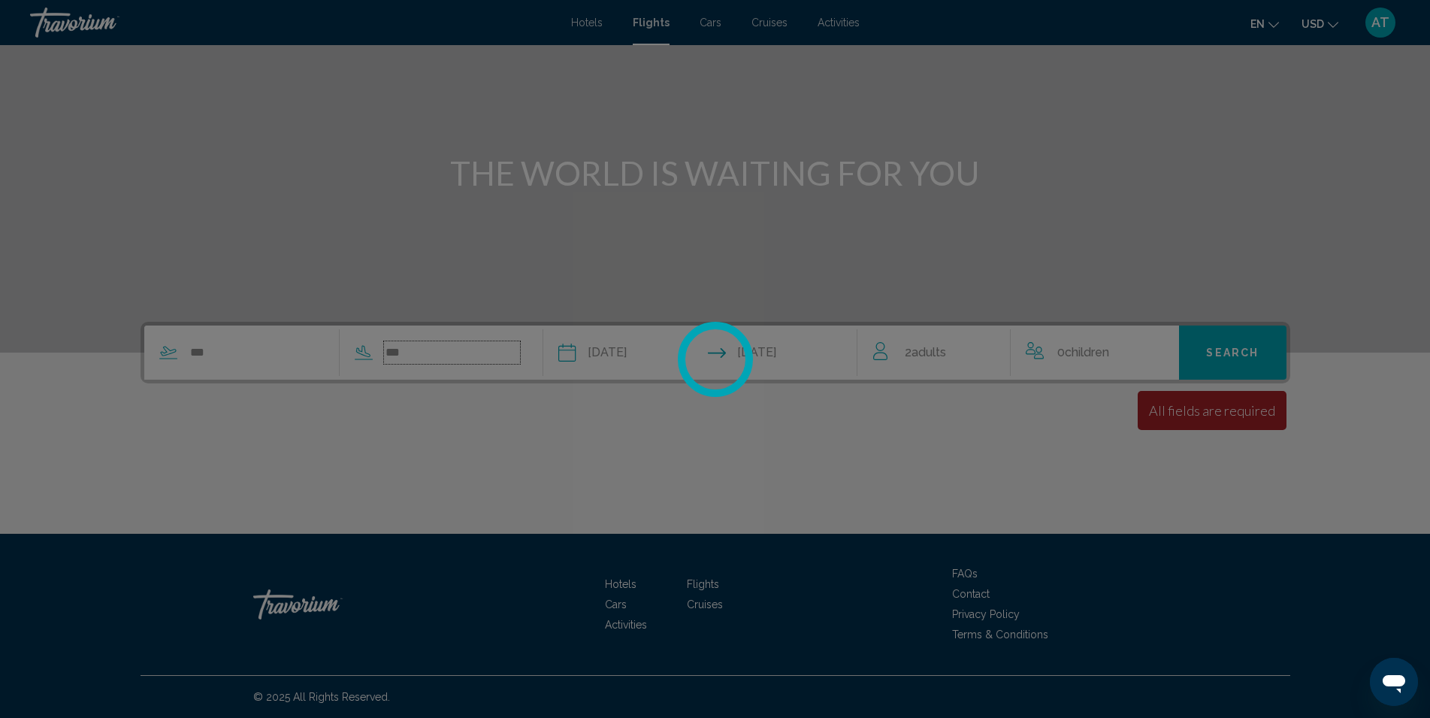
type input "***"
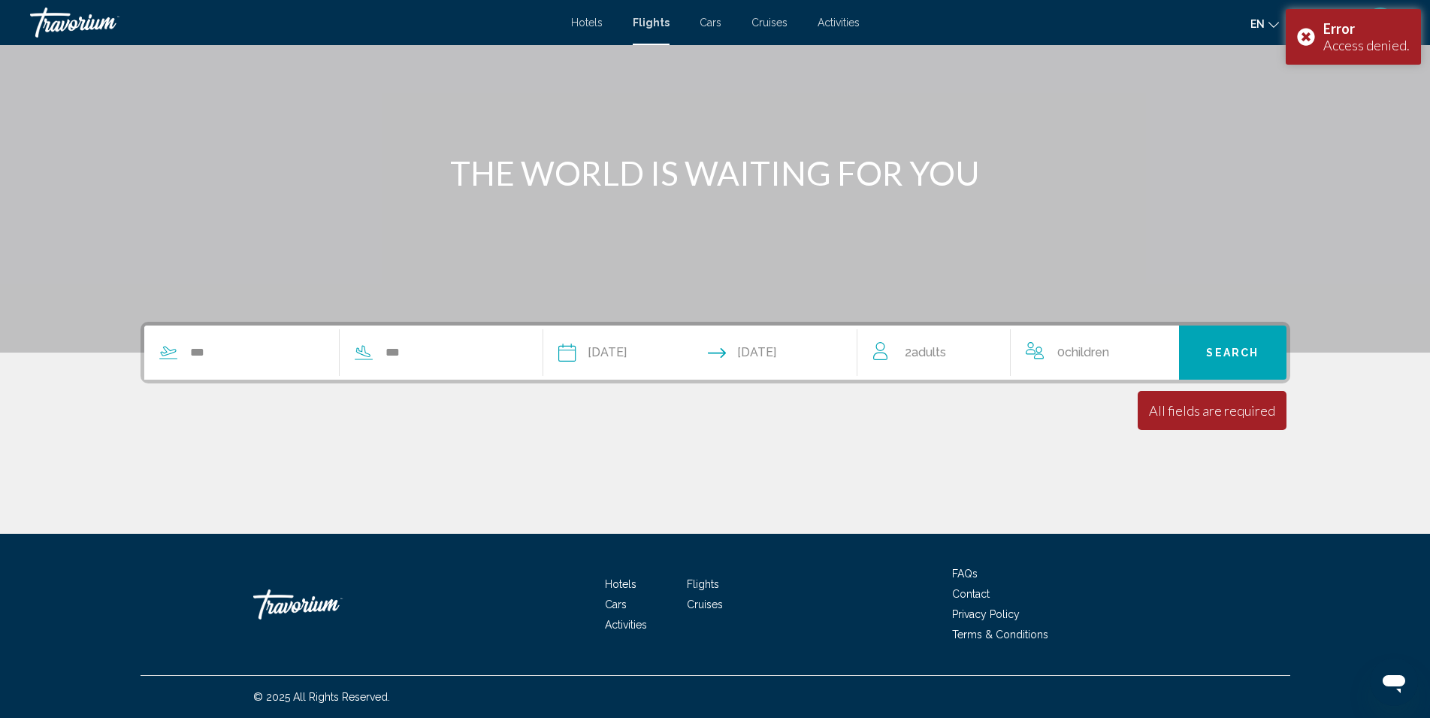
click at [1210, 358] on span "Search" at bounding box center [1232, 353] width 53 height 12
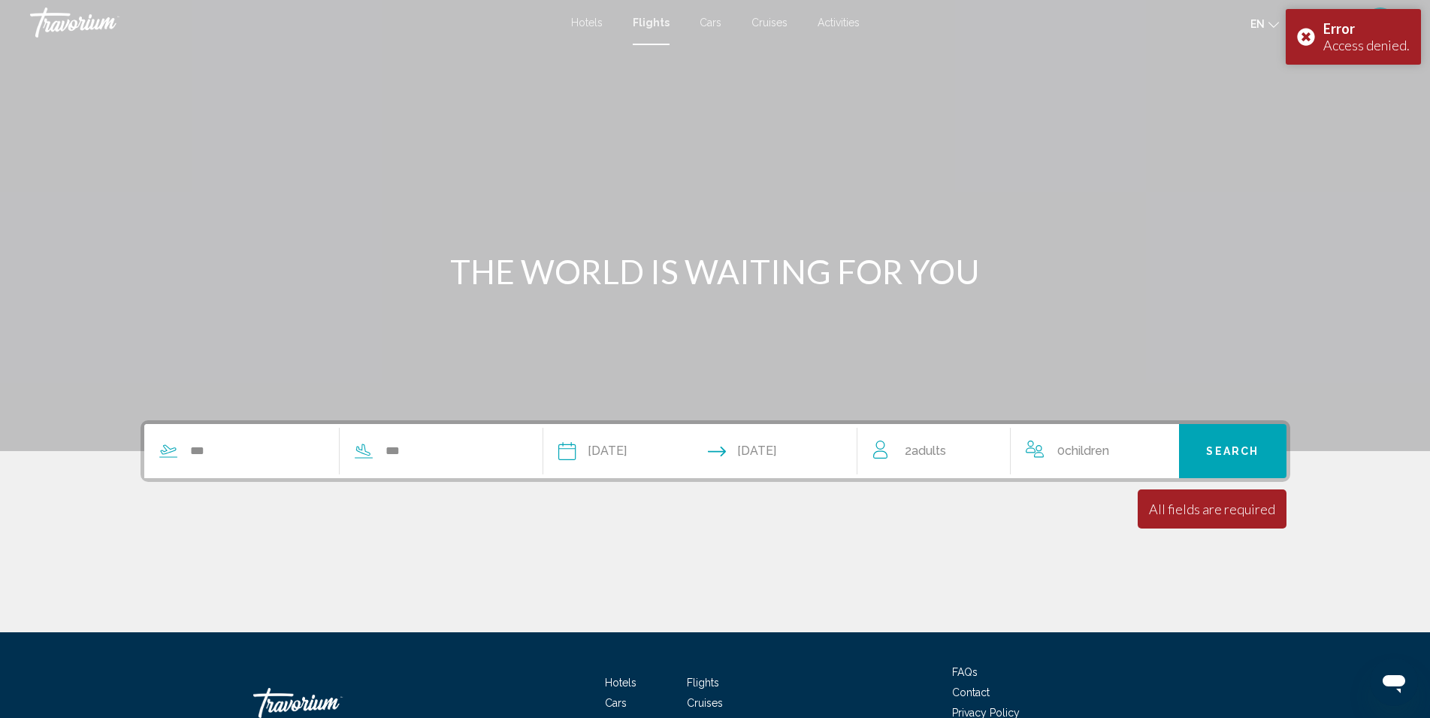
click at [646, 26] on span "Flights" at bounding box center [651, 23] width 37 height 12
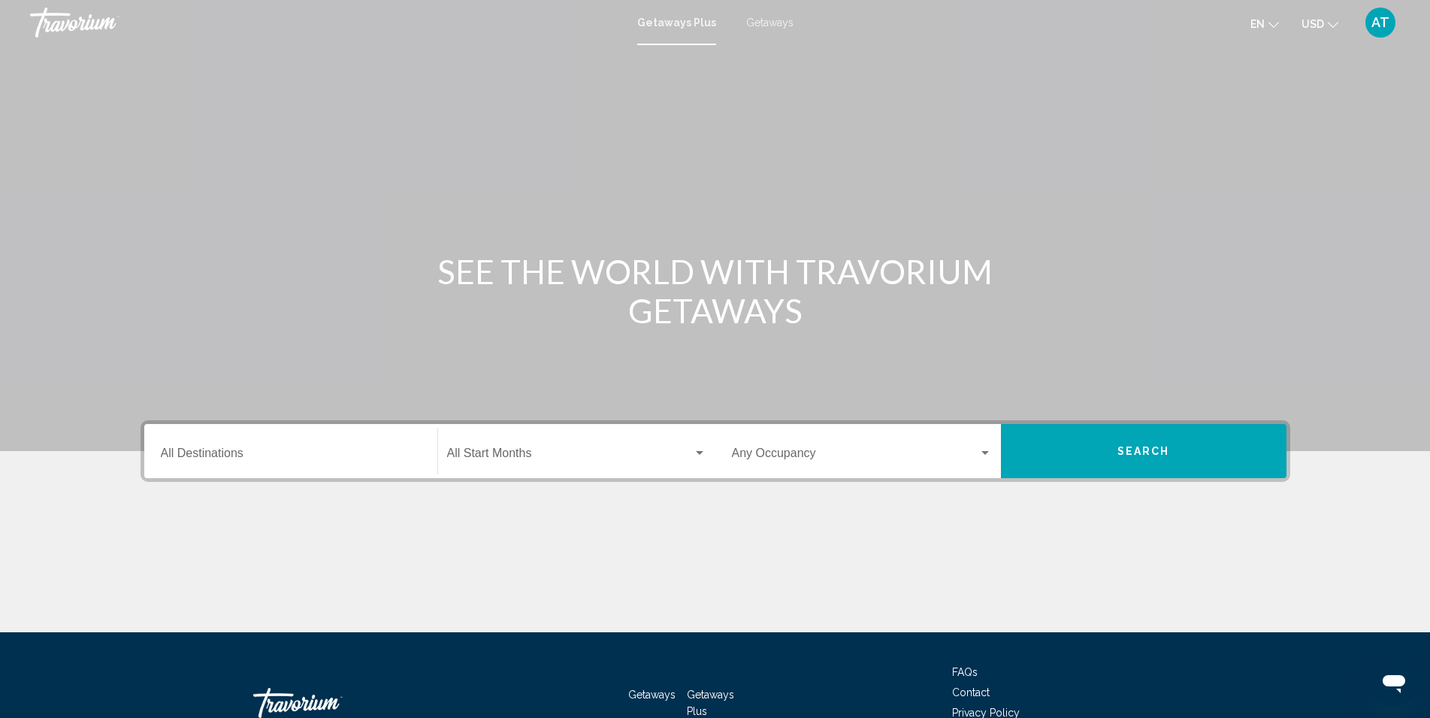
scroll to position [98, 0]
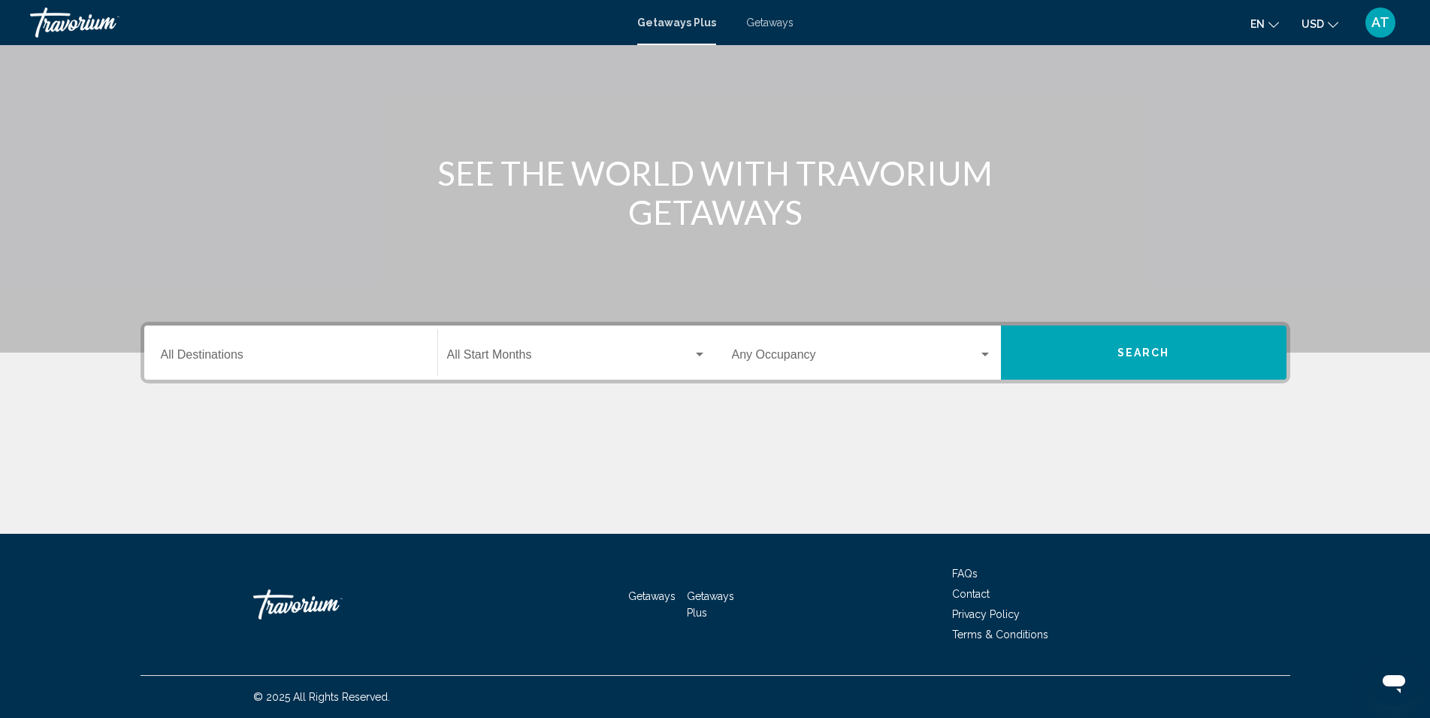
click at [388, 358] on input "Destination All Destinations" at bounding box center [291, 358] width 260 height 14
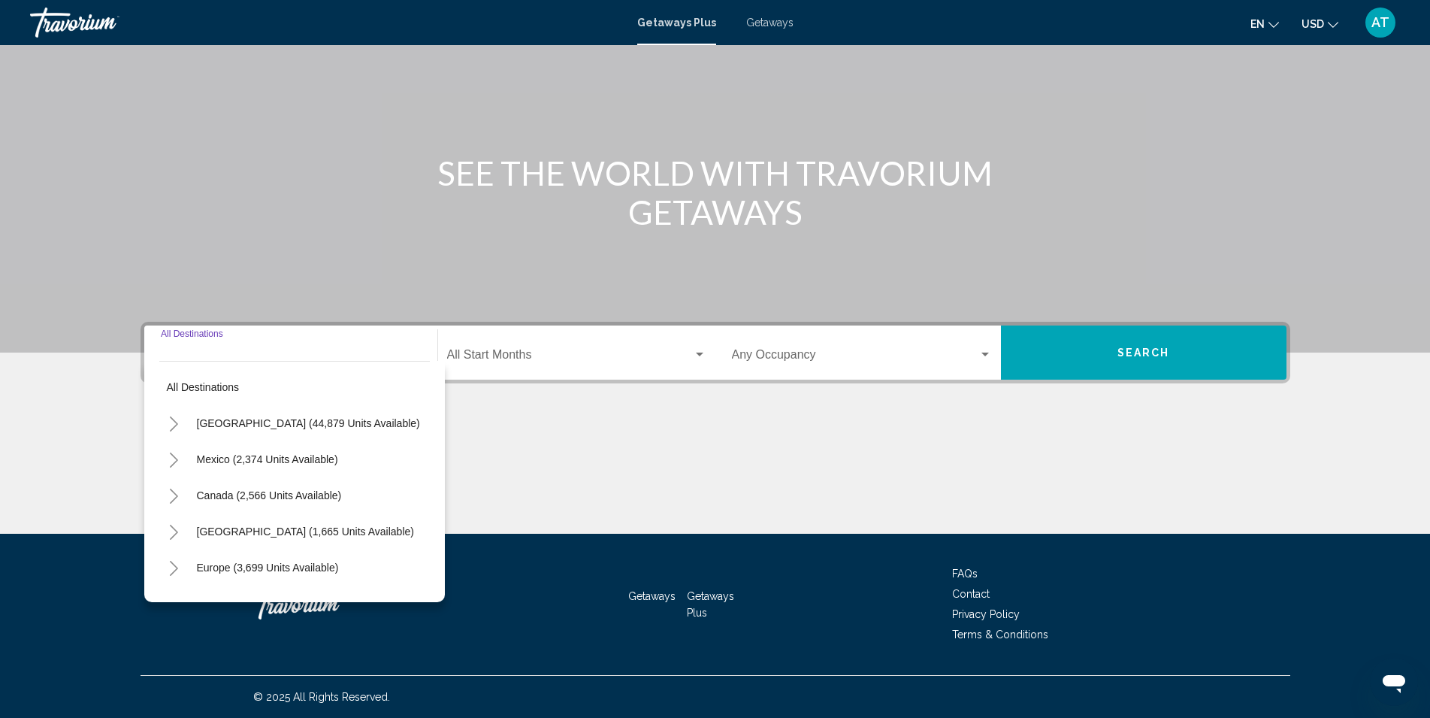
click at [388, 358] on input "Destination All Destinations" at bounding box center [291, 358] width 260 height 14
click at [555, 377] on mat-form-field "Start Month All Start Months" at bounding box center [576, 352] width 277 height 53
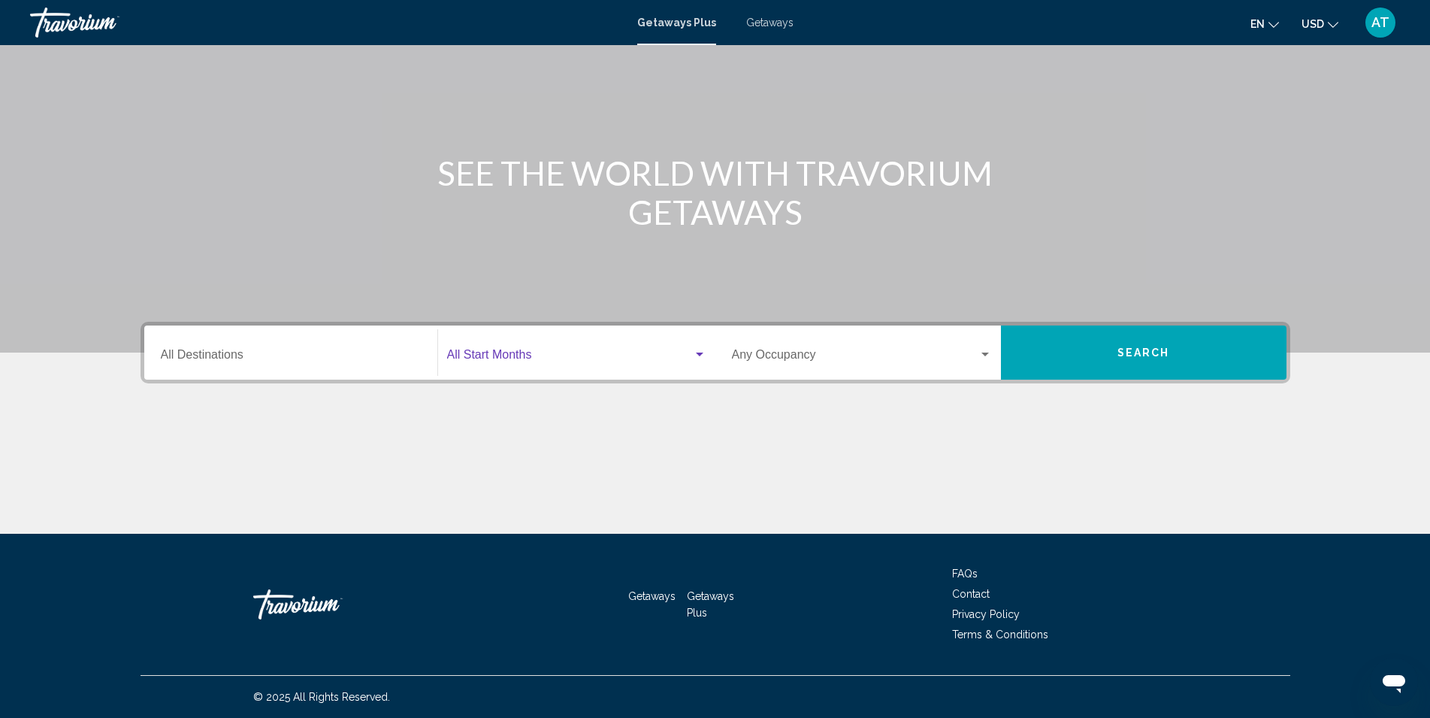
click at [540, 363] on span "Search widget" at bounding box center [570, 358] width 246 height 14
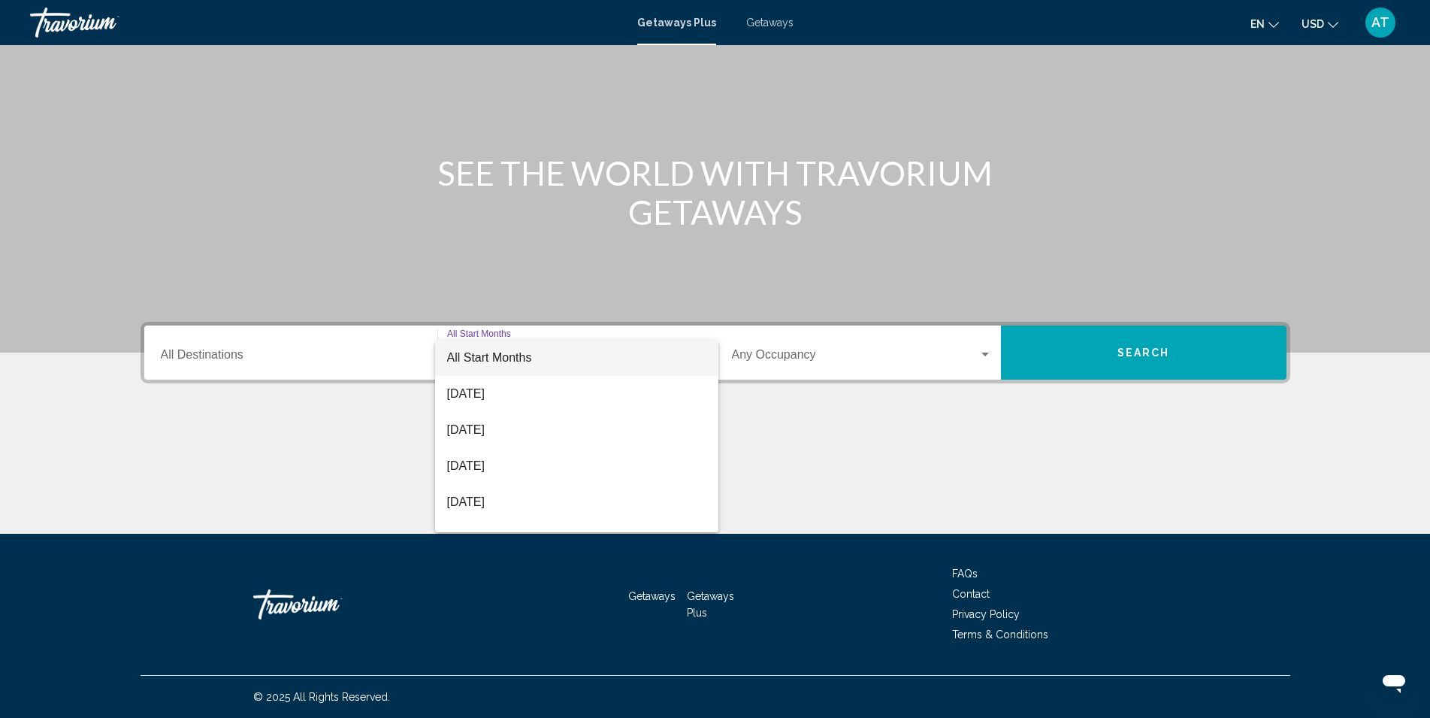
click at [874, 361] on div at bounding box center [715, 359] width 1430 height 718
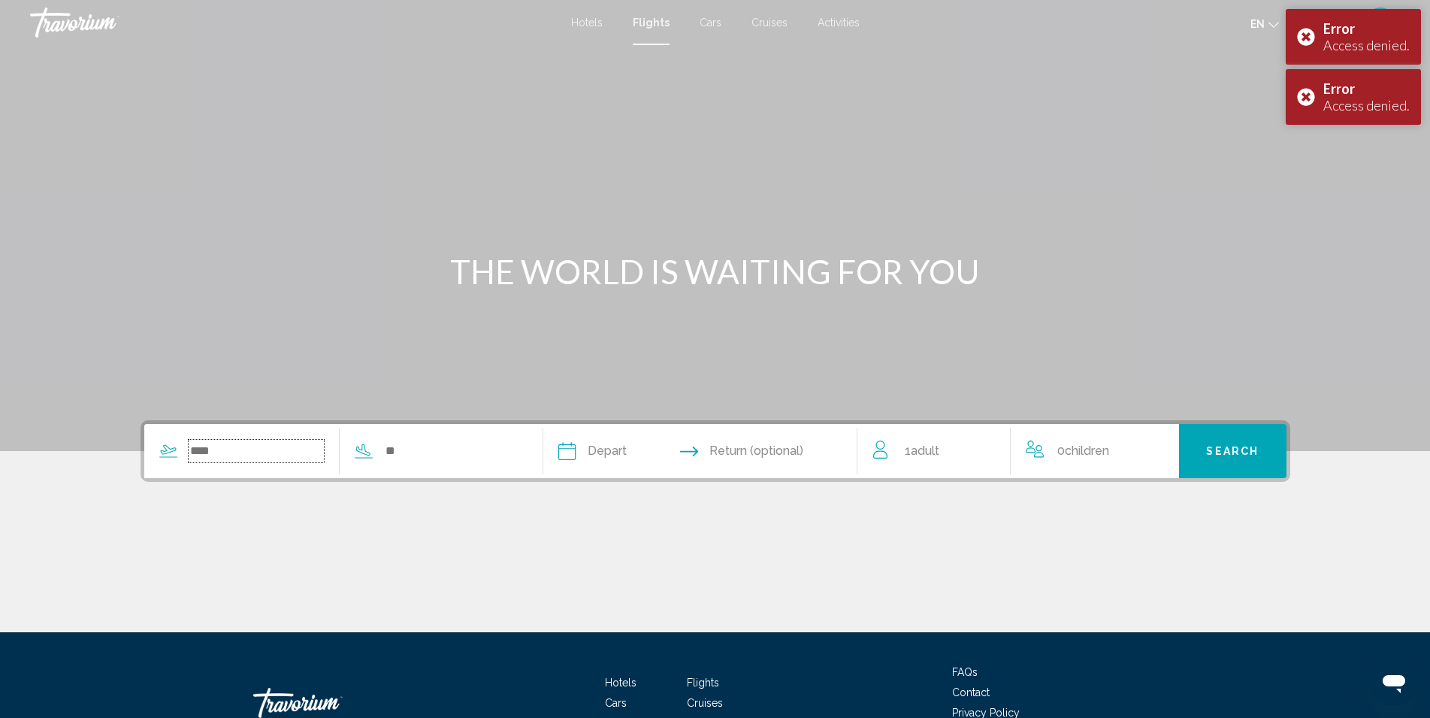
click at [220, 454] on input "Search widget" at bounding box center [257, 451] width 136 height 23
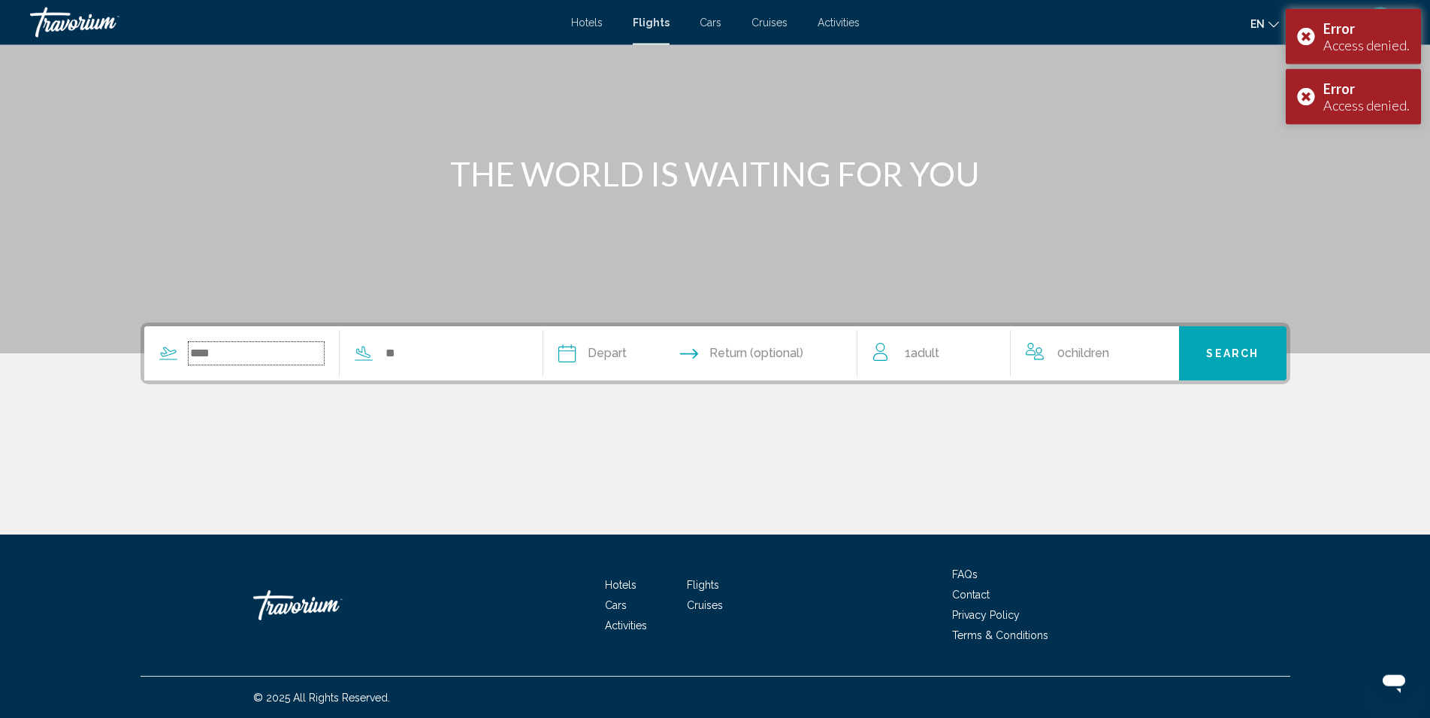
scroll to position [98, 0]
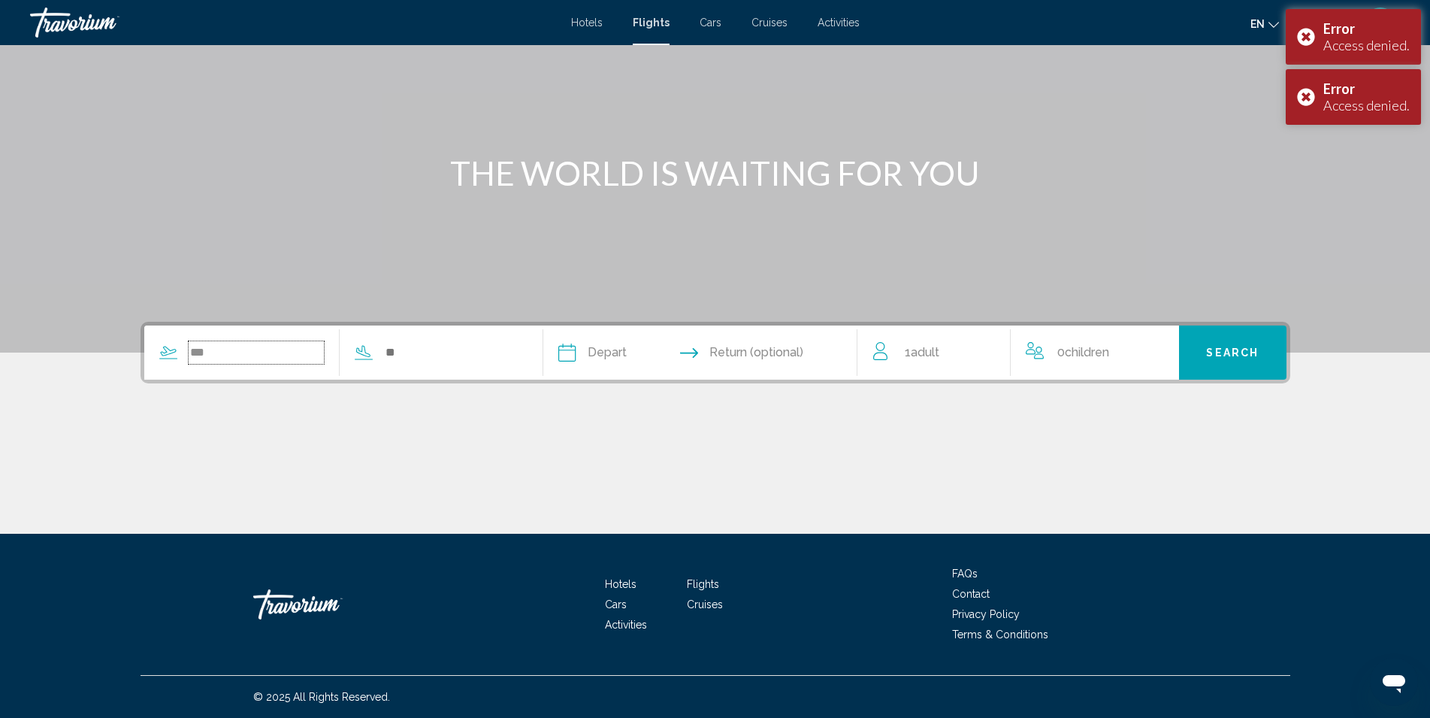
type input "***"
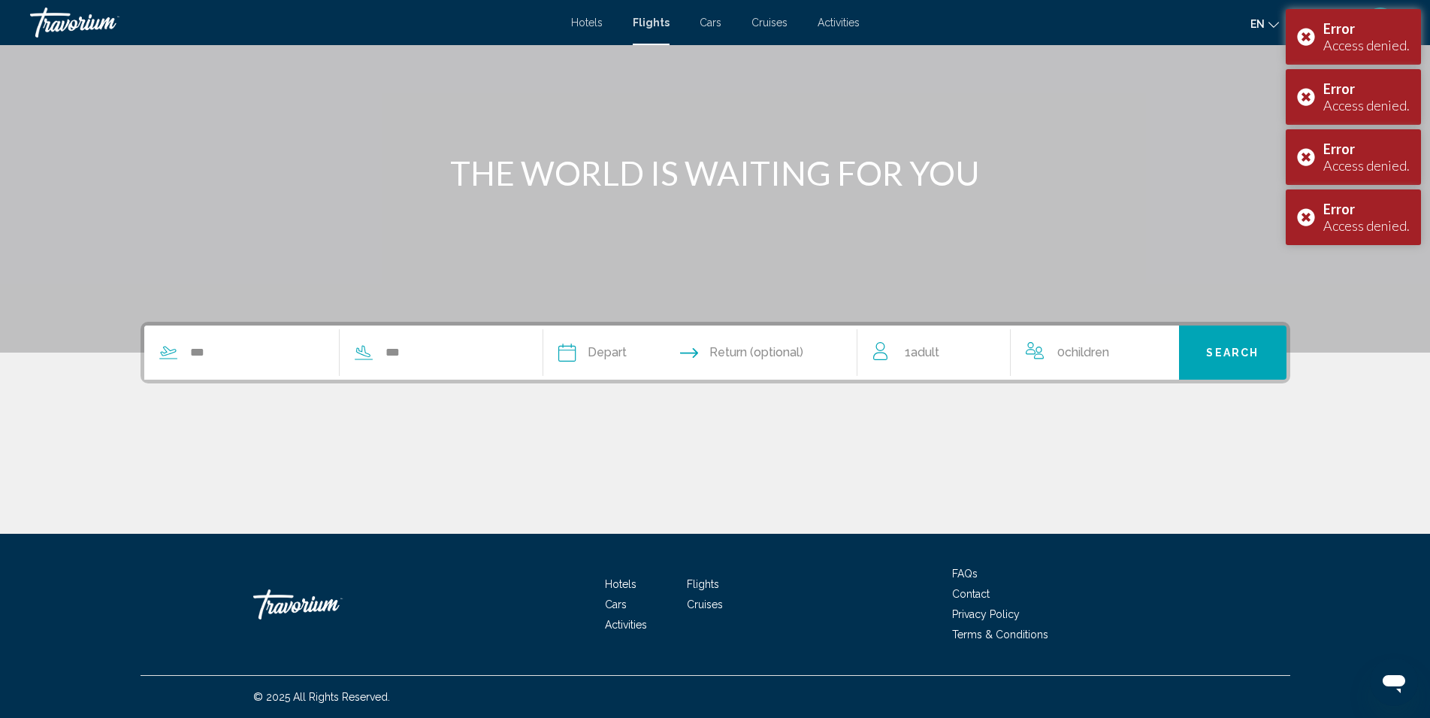
click at [620, 365] on input "Depart date" at bounding box center [633, 354] width 156 height 59
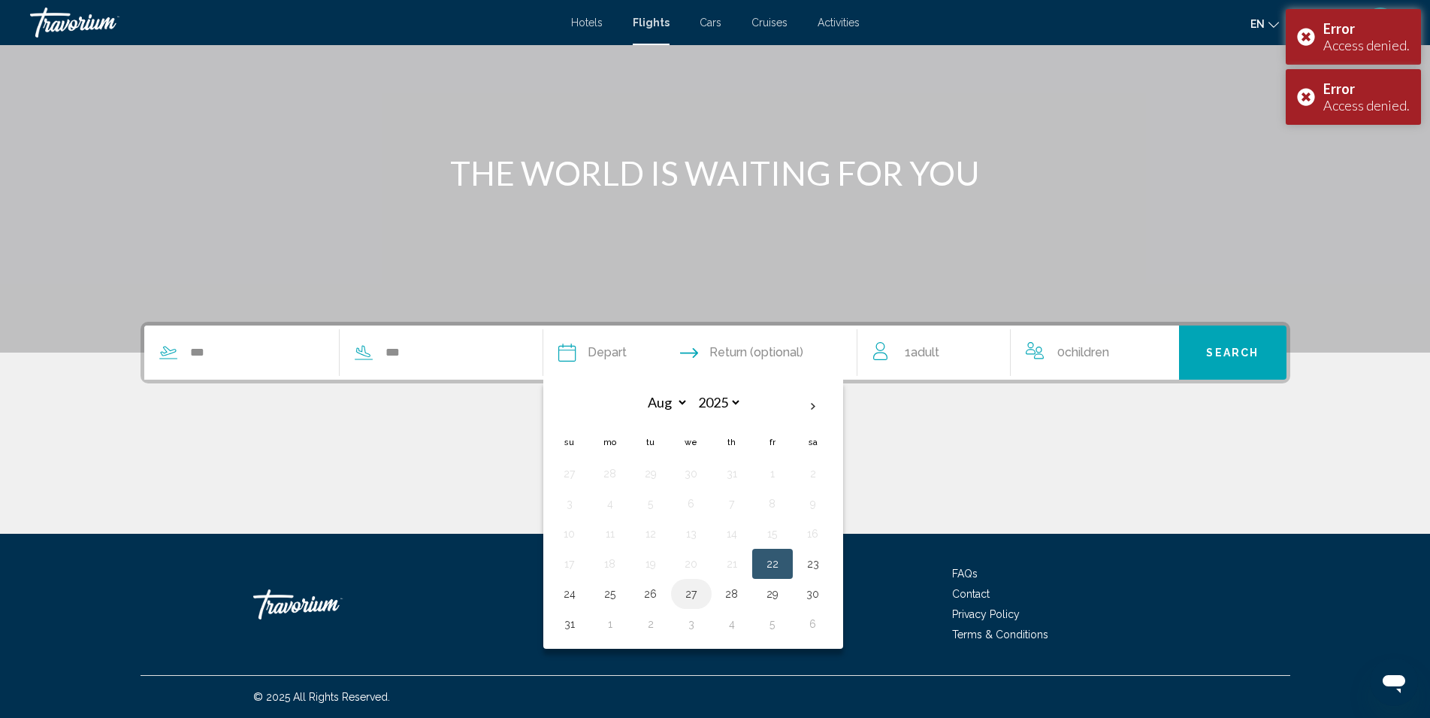
click at [703, 597] on button "27" at bounding box center [691, 593] width 24 height 21
type input "**********"
select select "*"
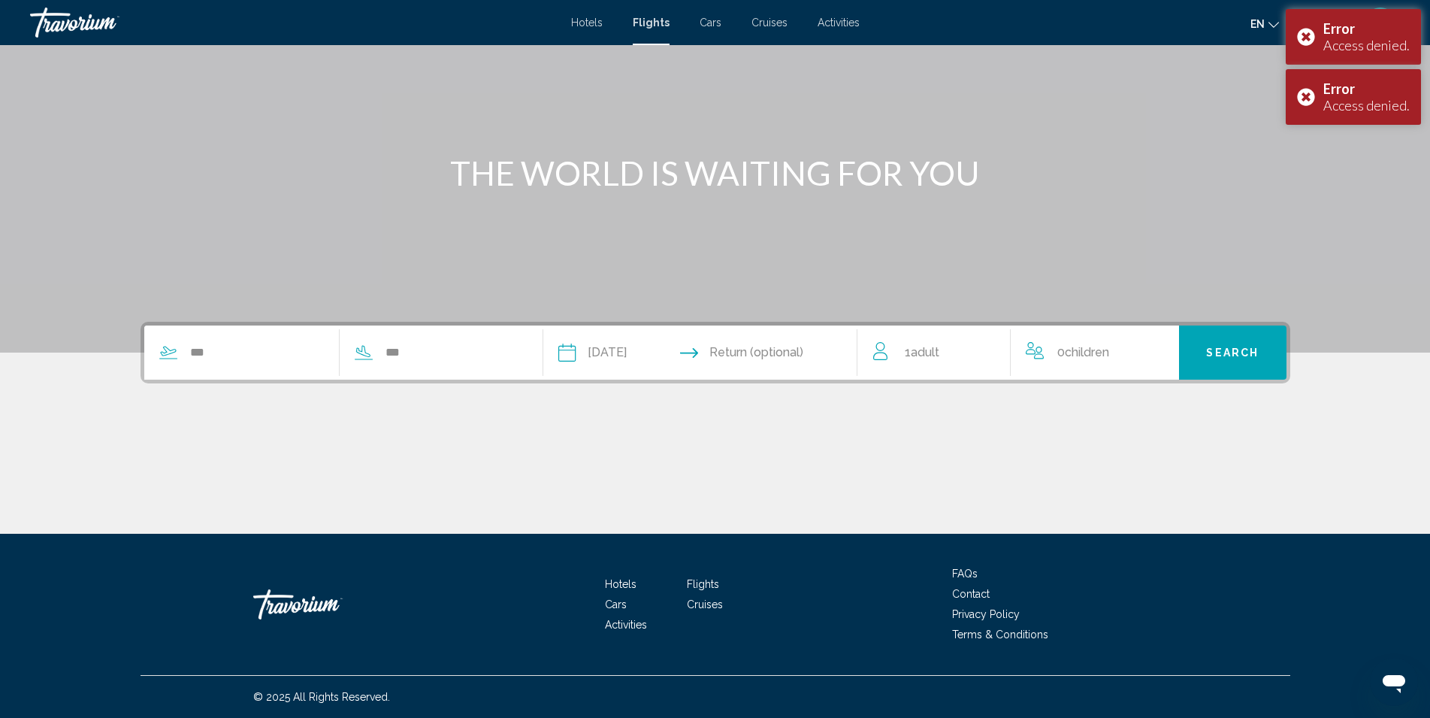
click at [821, 365] on input "Return date" at bounding box center [786, 354] width 156 height 59
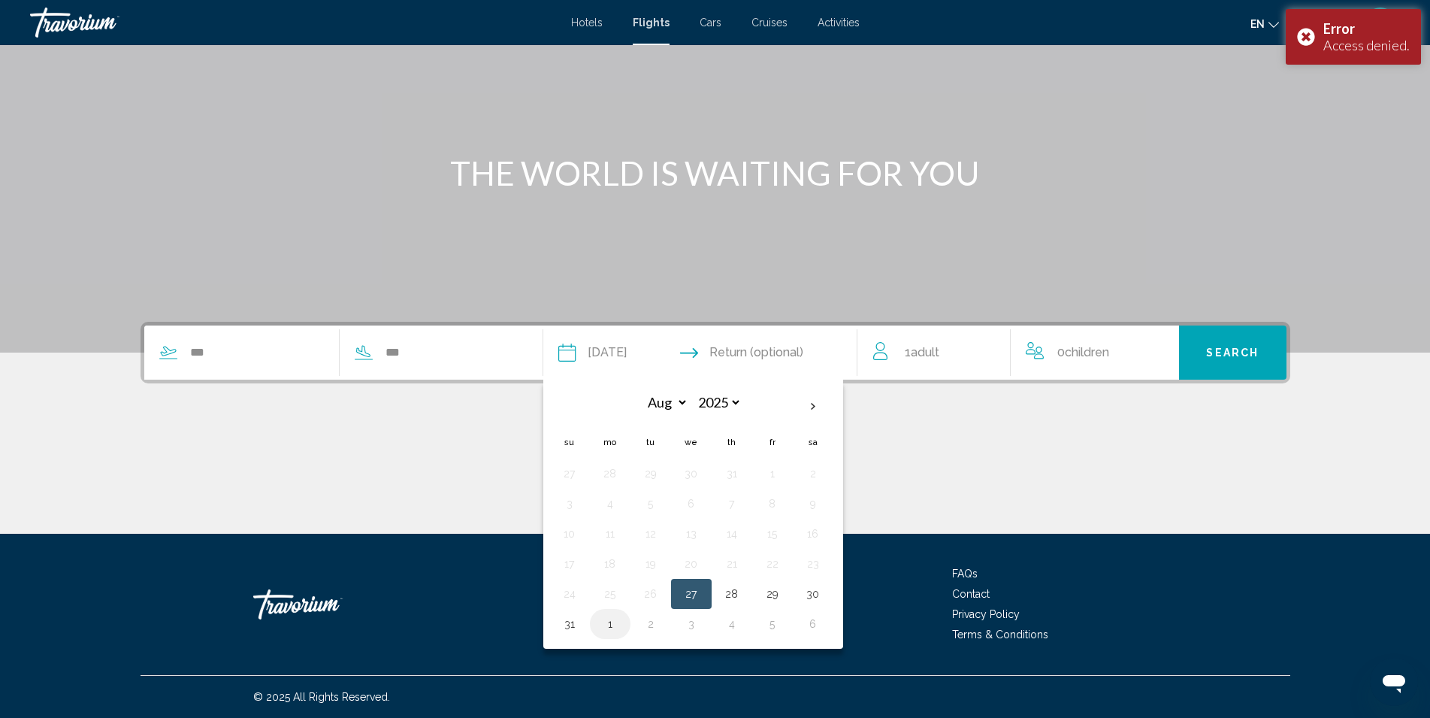
click at [622, 627] on button "1" at bounding box center [610, 623] width 24 height 21
type input "**********"
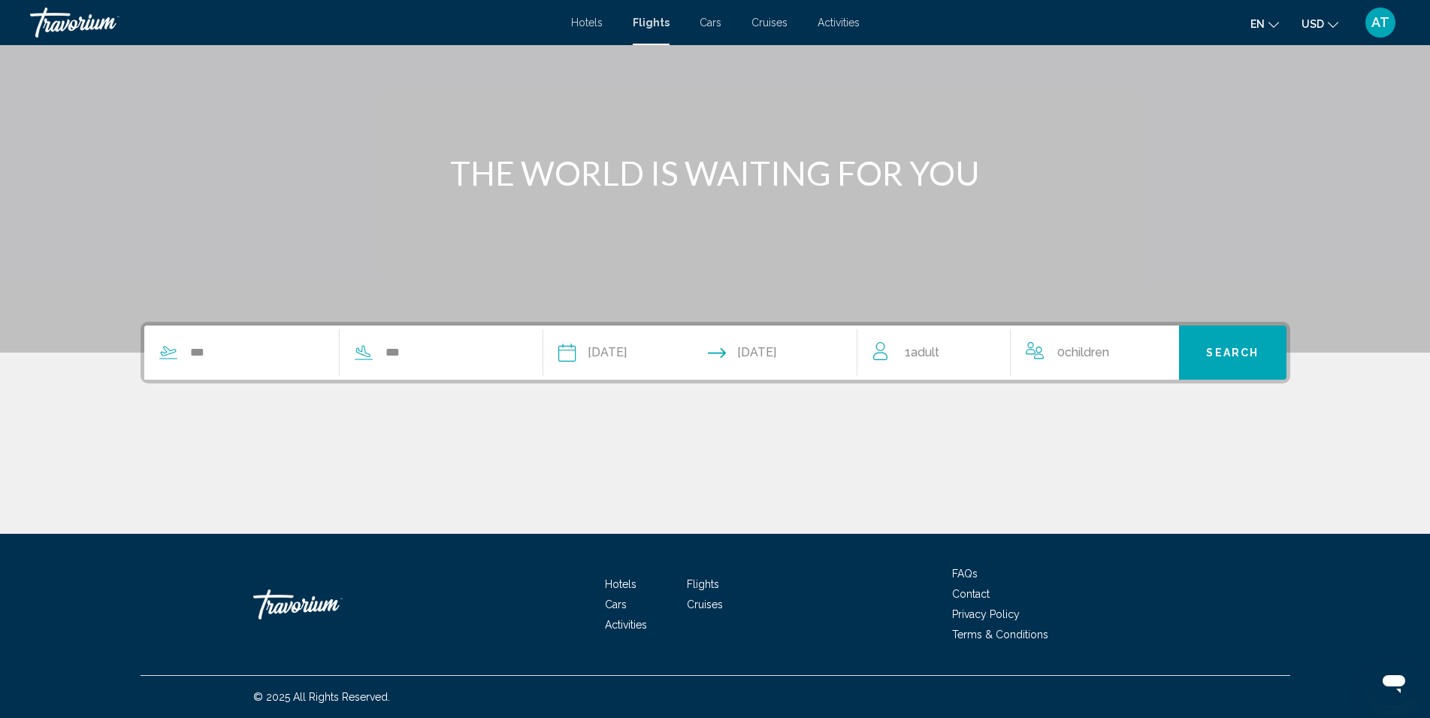
click at [960, 355] on div "1 Adult Adults" at bounding box center [942, 352] width 138 height 21
click at [990, 351] on icon "Increment adults" at bounding box center [988, 349] width 14 height 18
click at [1220, 340] on button "Search" at bounding box center [1232, 352] width 107 height 54
click at [1205, 419] on div "All fields are required Children ages are required" at bounding box center [1212, 410] width 149 height 39
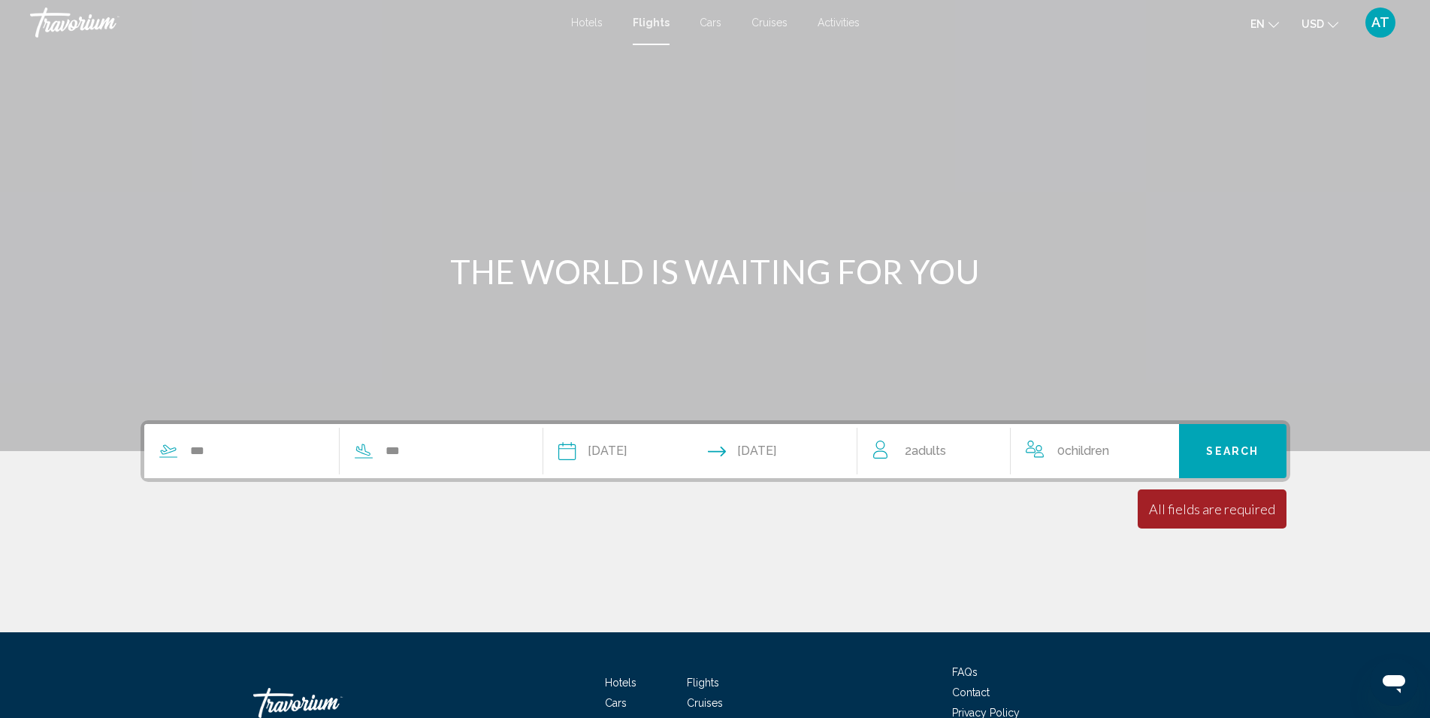
click at [1371, 30] on div "AT" at bounding box center [1380, 23] width 30 height 30
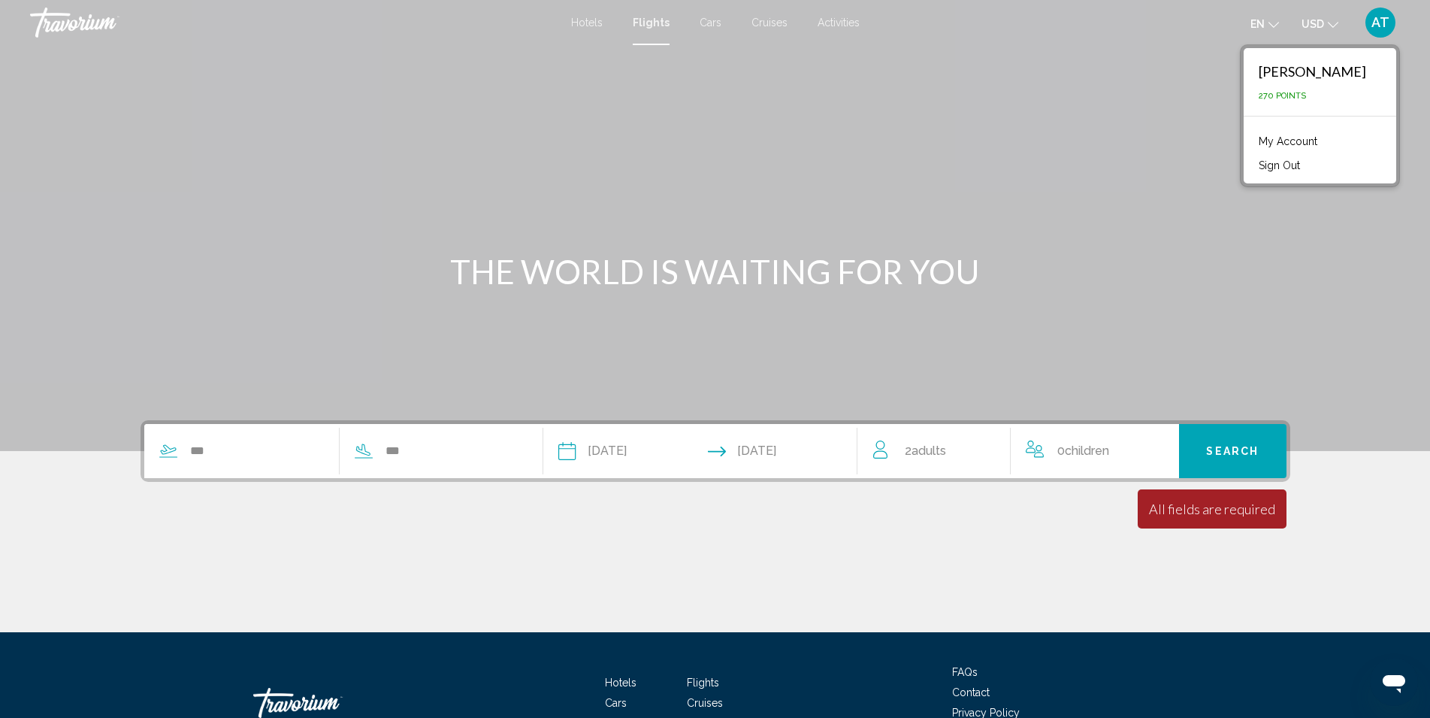
click at [1325, 141] on link "My Account" at bounding box center [1288, 142] width 74 height 20
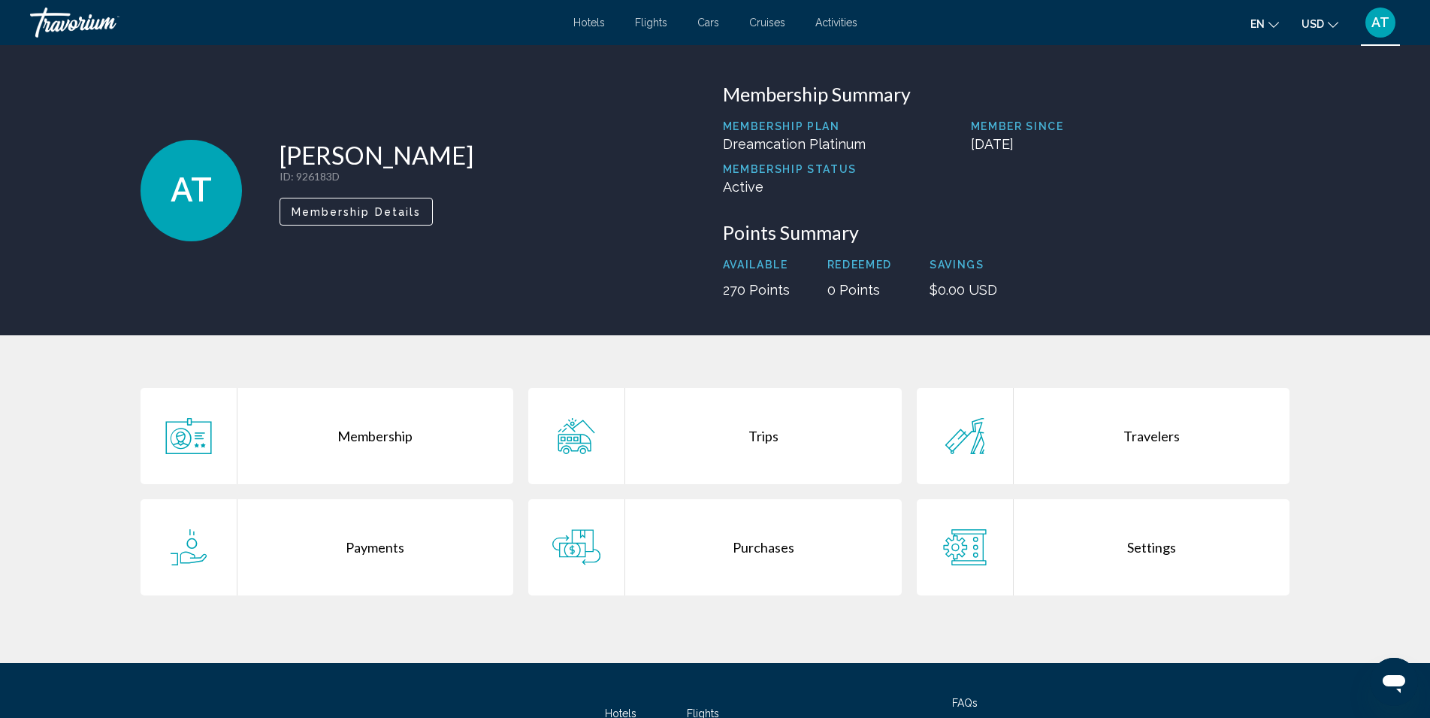
drag, startPoint x: 343, startPoint y: 174, endPoint x: 295, endPoint y: 185, distance: 50.0
click at [295, 185] on div "Anna Tesler ID : 926183D Secondary Member Membership Details" at bounding box center [377, 190] width 194 height 101
copy p "926183D"
